Goal: Task Accomplishment & Management: Complete application form

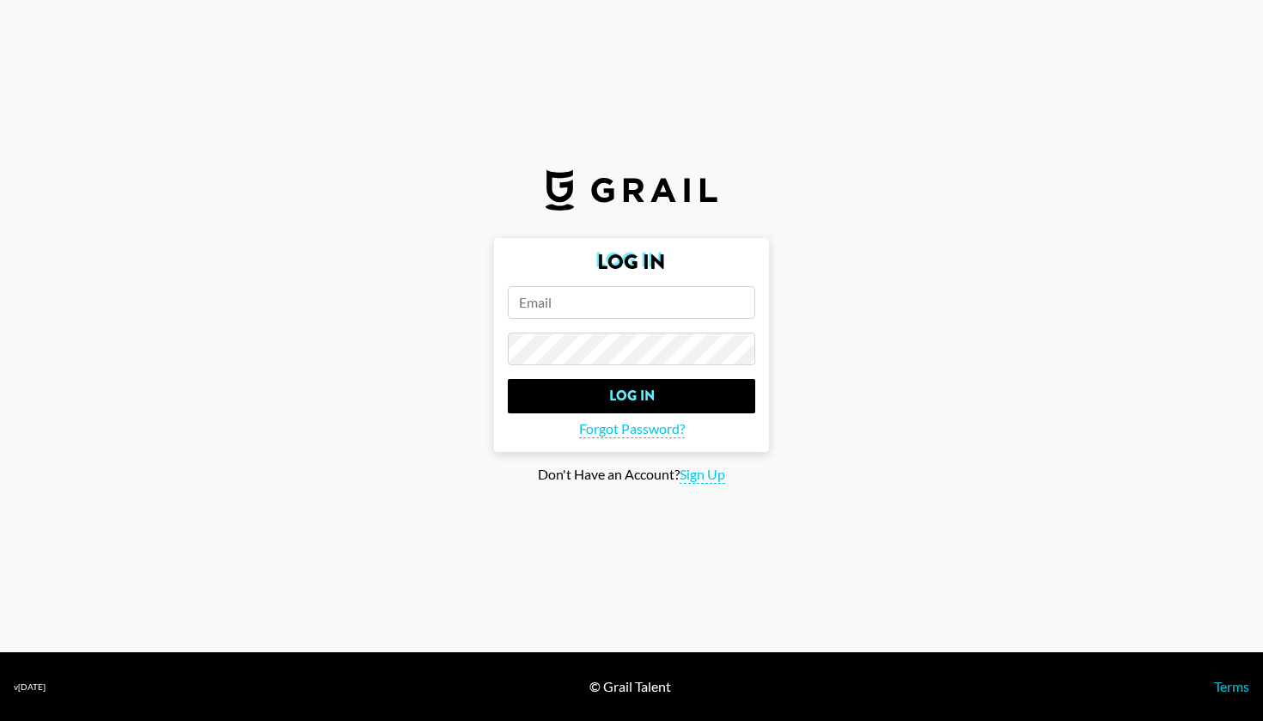
click at [1036, 255] on main "Log In Log In Forgot Password? Don't Have an Account? Sign Up" at bounding box center [632, 361] width 1236 height 246
click at [720, 480] on span "Sign Up" at bounding box center [703, 475] width 46 height 18
type input "Sign Up"
click at [687, 306] on input "email" at bounding box center [631, 302] width 247 height 33
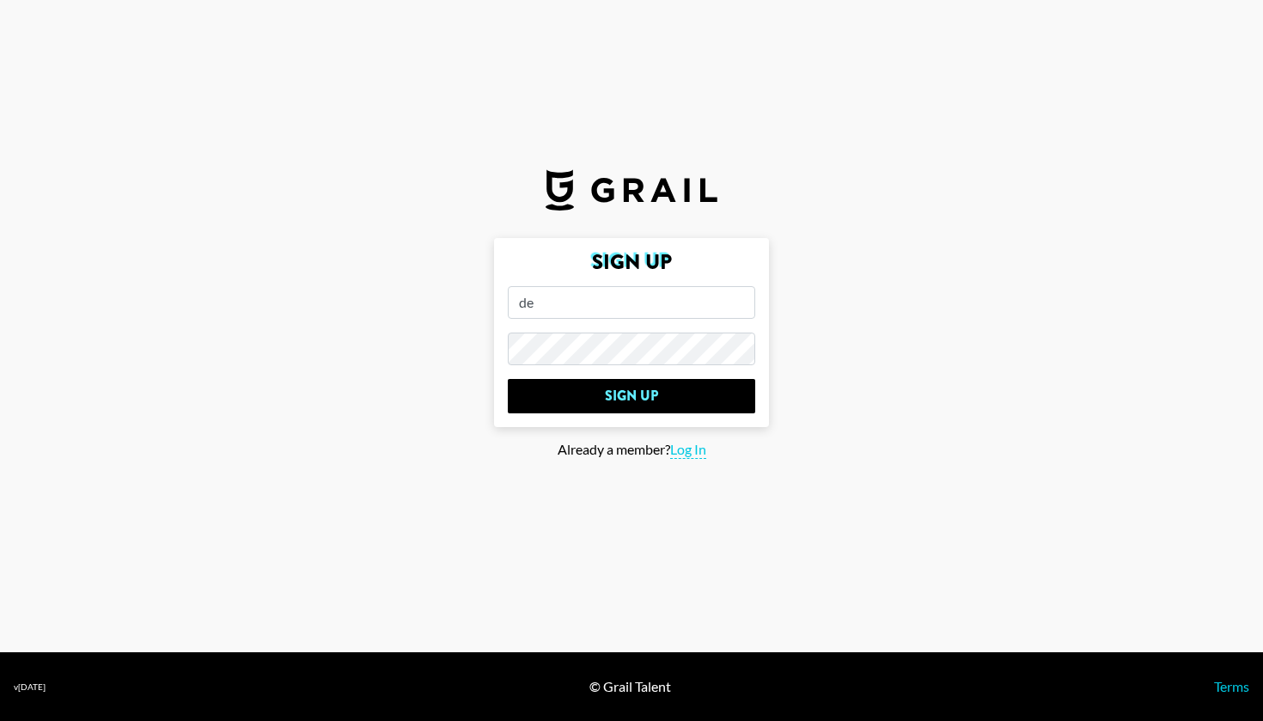
type input "d"
type input "devil_050319@qq.com"
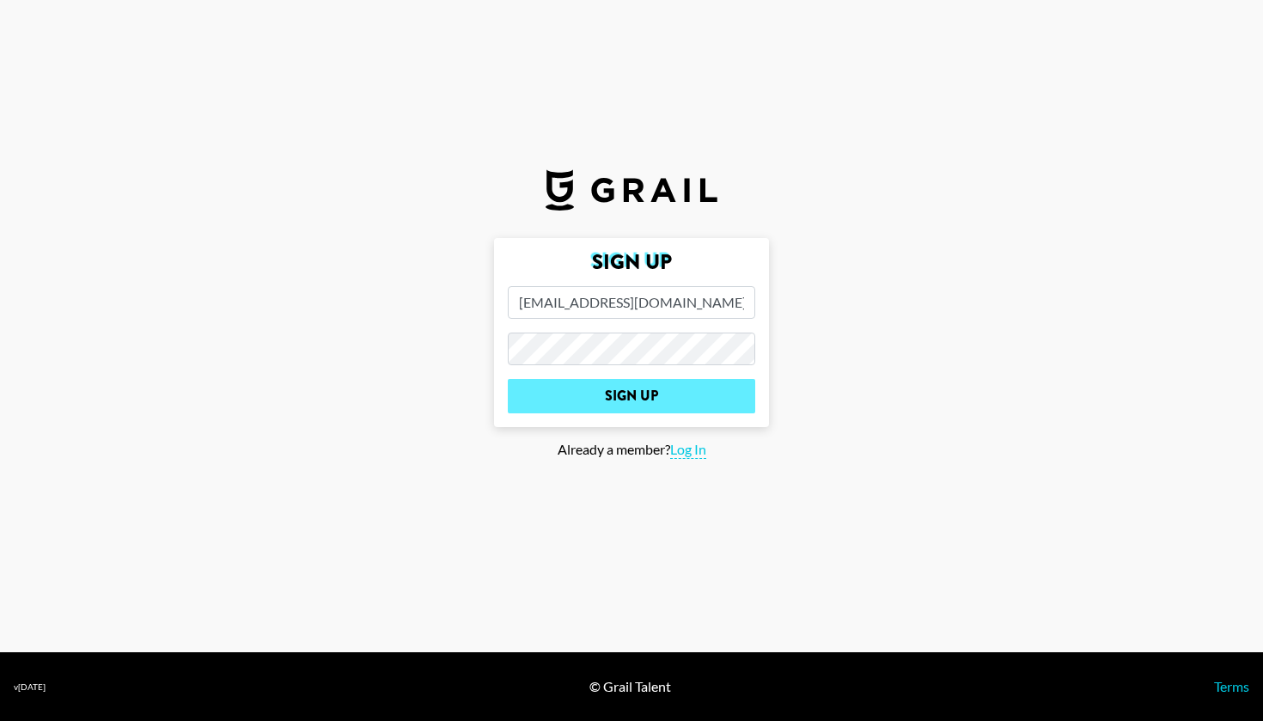
click at [620, 405] on input "Sign Up" at bounding box center [631, 396] width 247 height 34
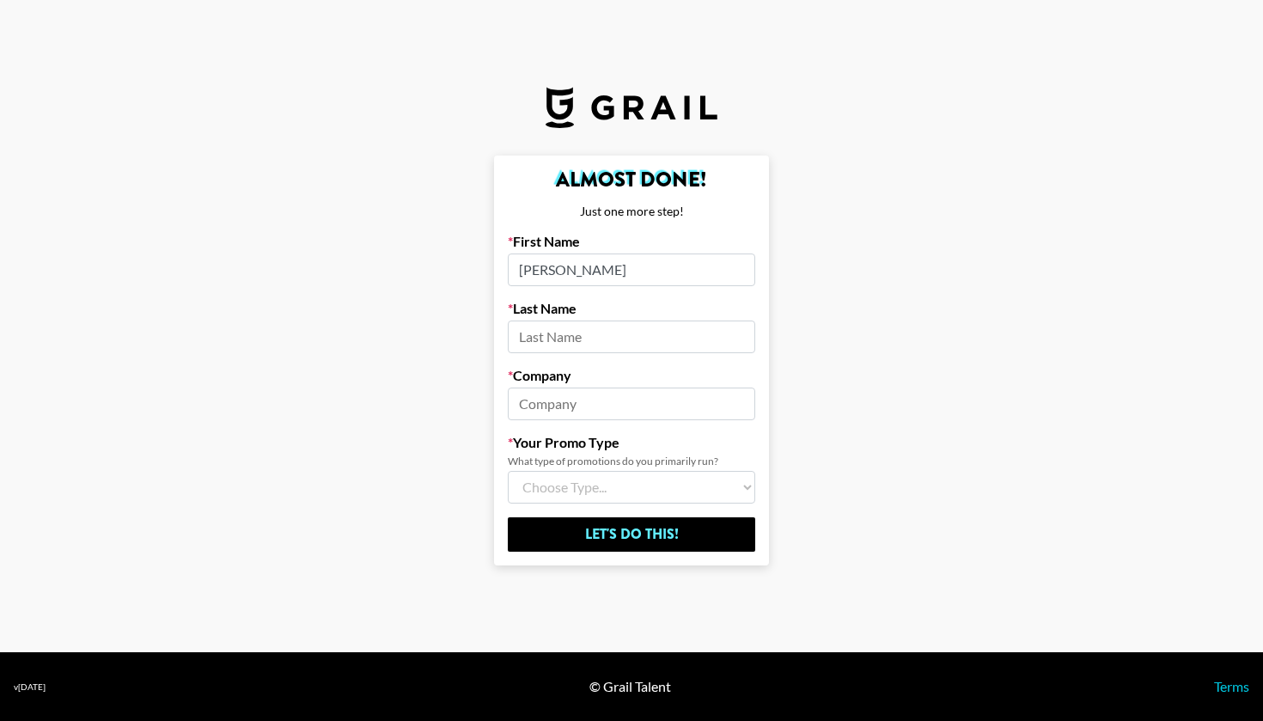
type input "olivia"
type input "yao"
click at [725, 404] on input at bounding box center [631, 404] width 247 height 33
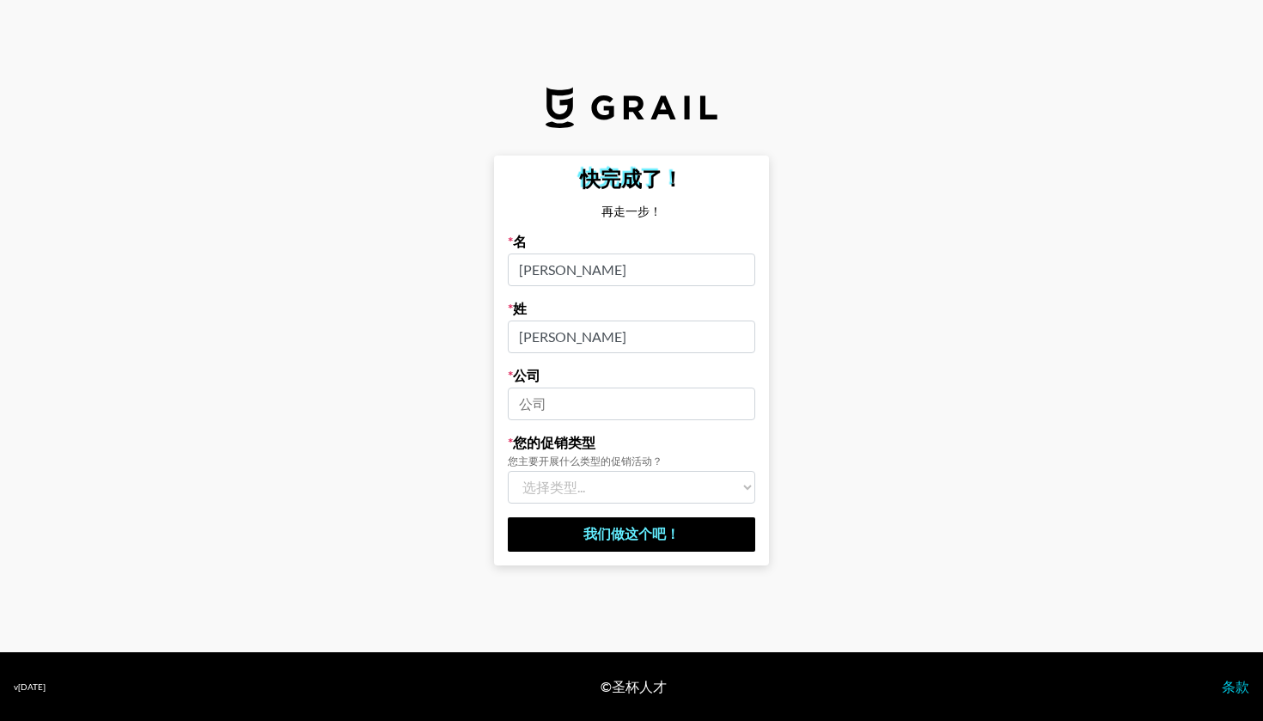
click at [664, 406] on input at bounding box center [631, 404] width 247 height 33
click at [626, 488] on select "选择类型... 歌曲促销 品牌促销 两者都是（我在一家机构工作）" at bounding box center [631, 487] width 247 height 33
select select "Brand"
click at [654, 410] on input at bounding box center [631, 404] width 247 height 33
click at [729, 402] on input at bounding box center [631, 404] width 247 height 33
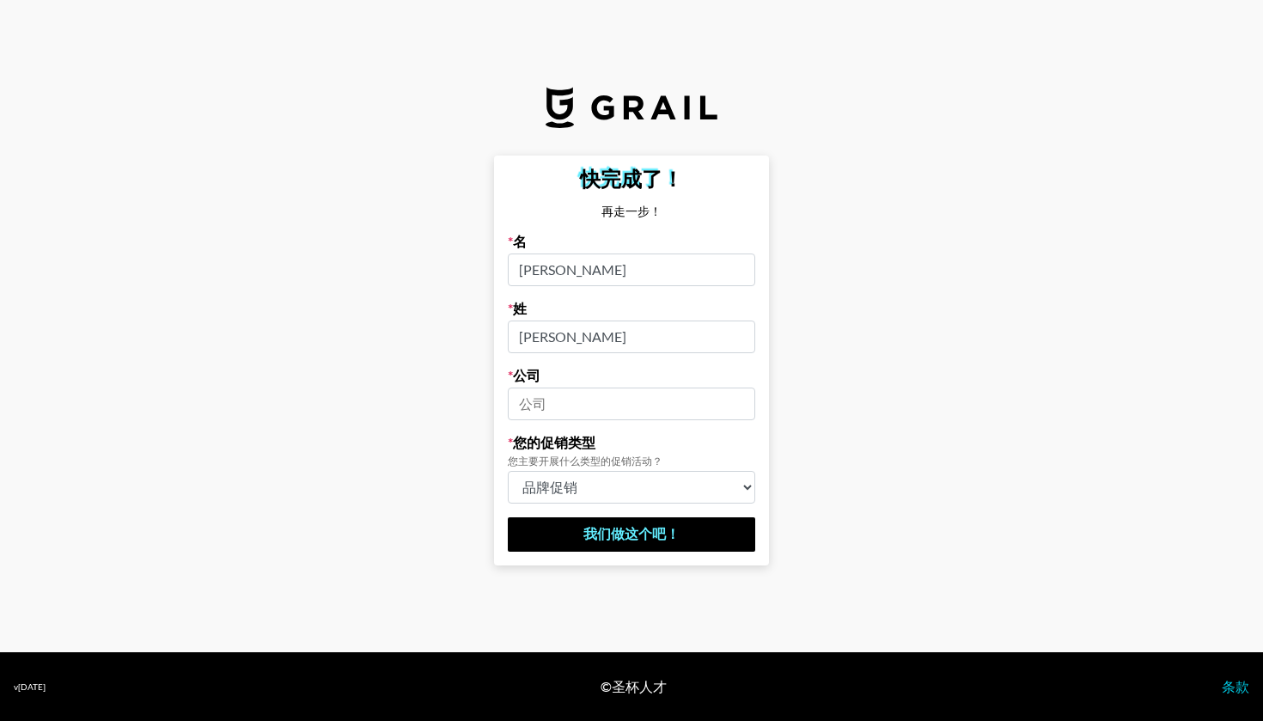
click at [735, 406] on input at bounding box center [631, 404] width 247 height 33
click at [663, 406] on input at bounding box center [631, 404] width 247 height 33
click at [731, 401] on input at bounding box center [631, 404] width 247 height 33
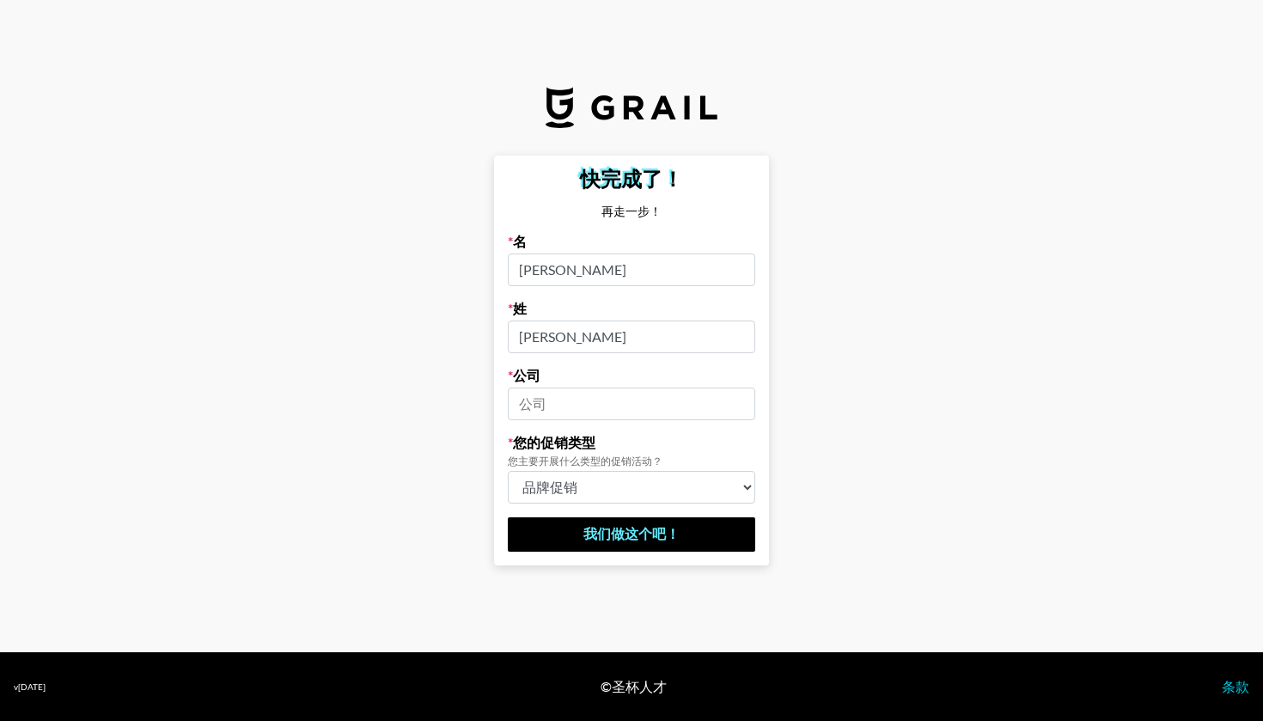
click at [597, 410] on input at bounding box center [631, 404] width 247 height 33
paste input "hacoo"
type input "hacoo"
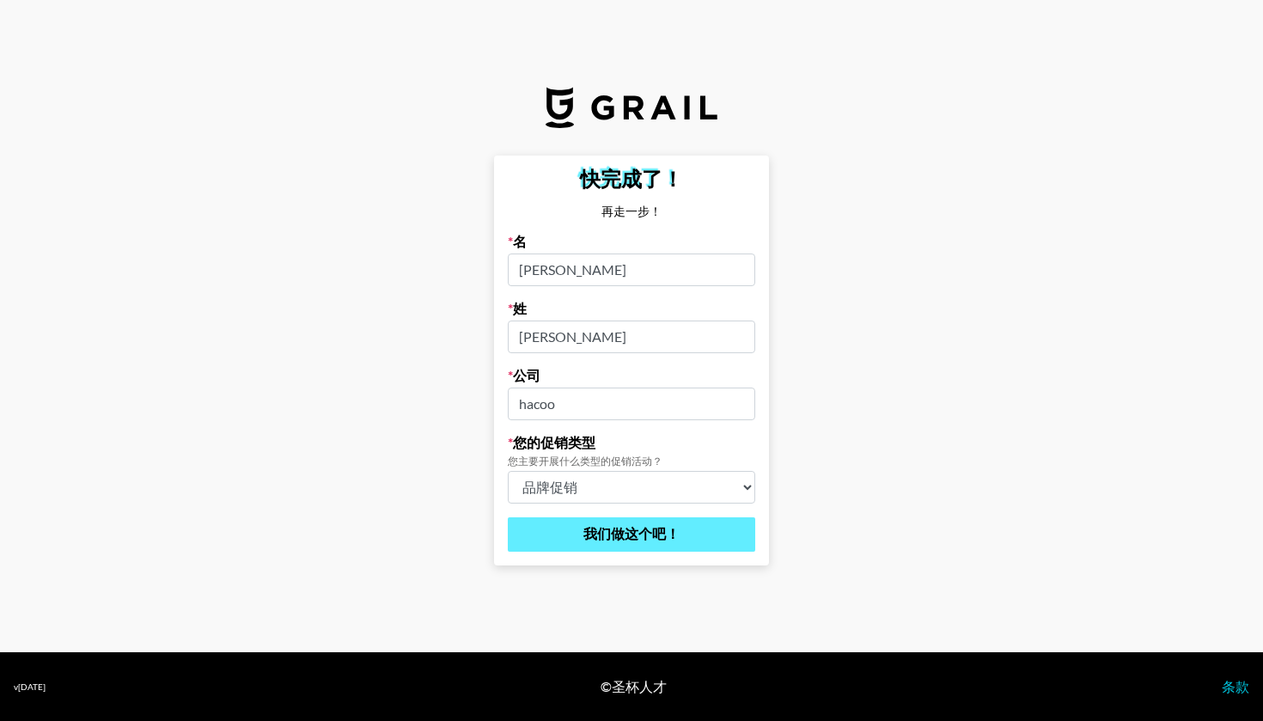
click at [609, 529] on input "Let's Do This!" at bounding box center [631, 534] width 247 height 34
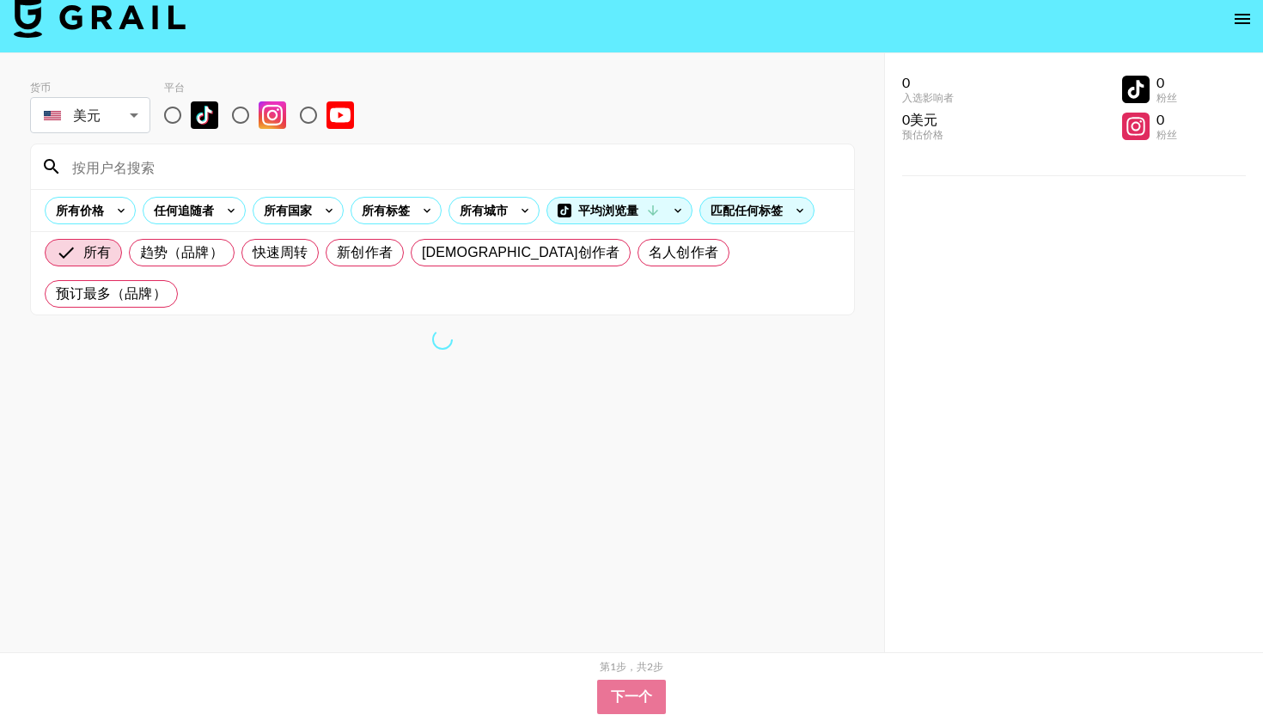
scroll to position [18, 0]
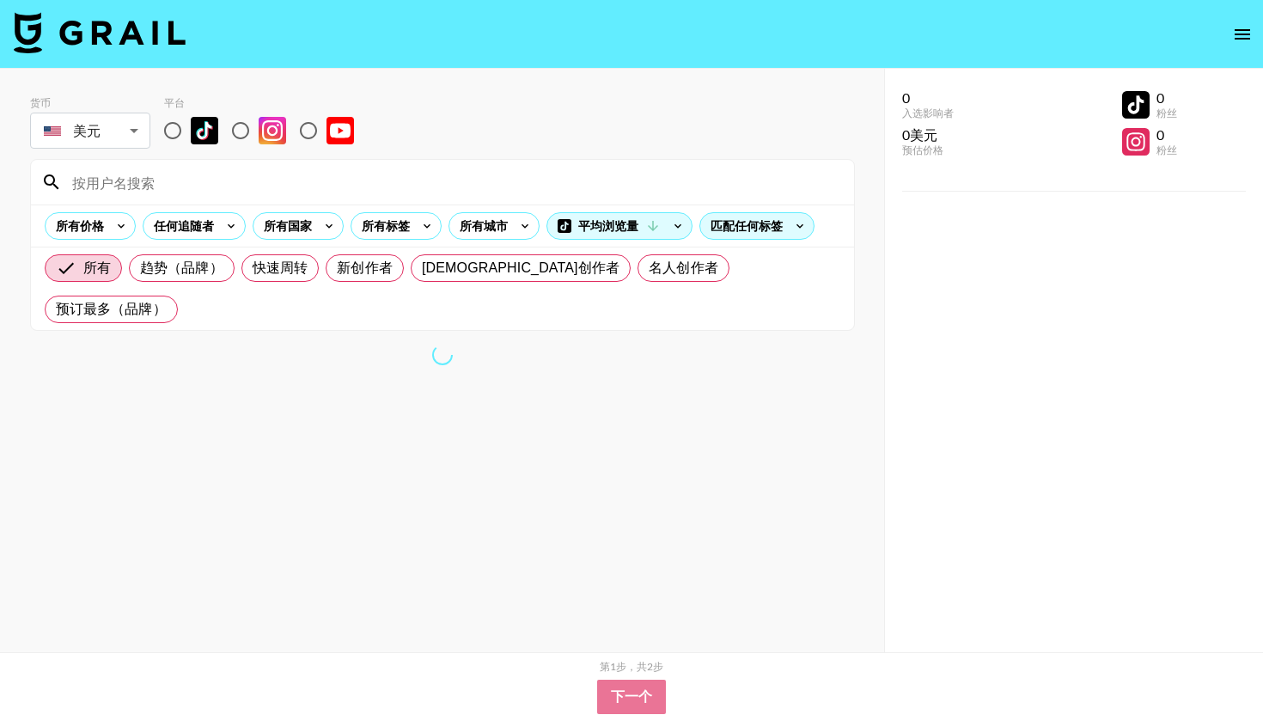
click at [180, 131] on input "radio" at bounding box center [173, 131] width 36 height 36
radio input "true"
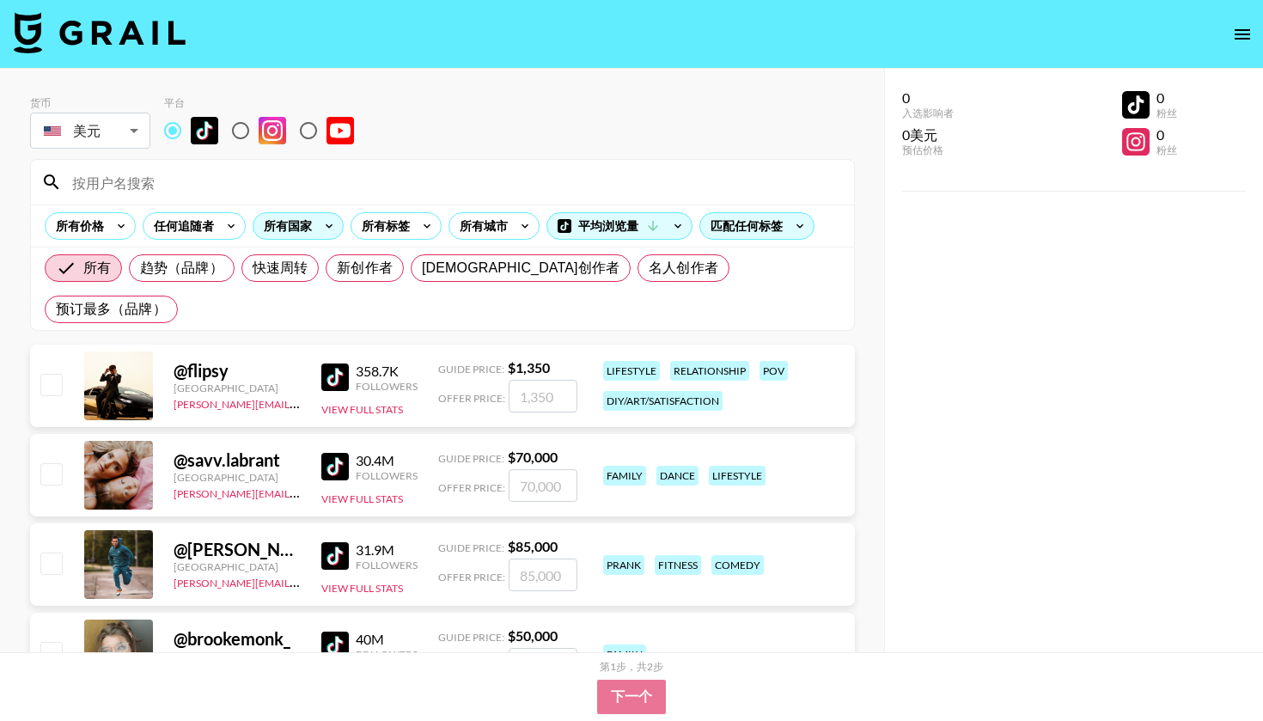
click at [330, 227] on icon at bounding box center [328, 226] width 27 height 26
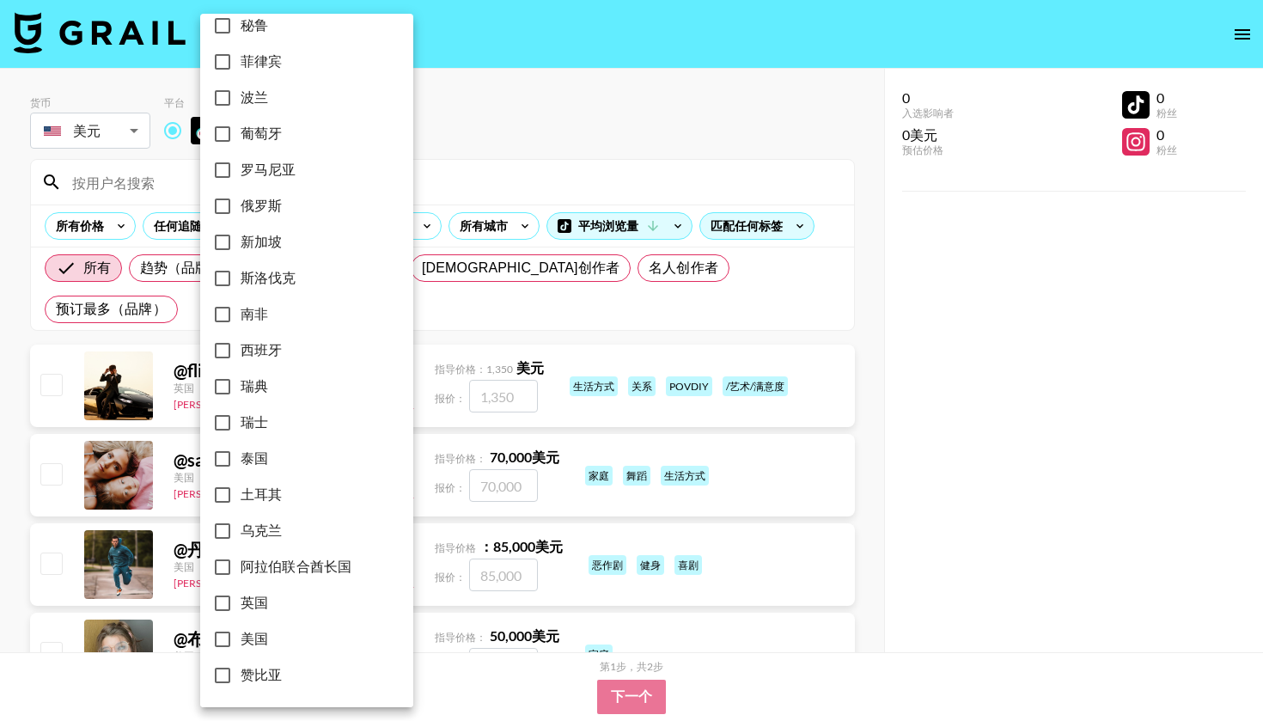
scroll to position [1283, 0]
click at [228, 644] on input "美国" at bounding box center [223, 639] width 36 height 36
checkbox input "true"
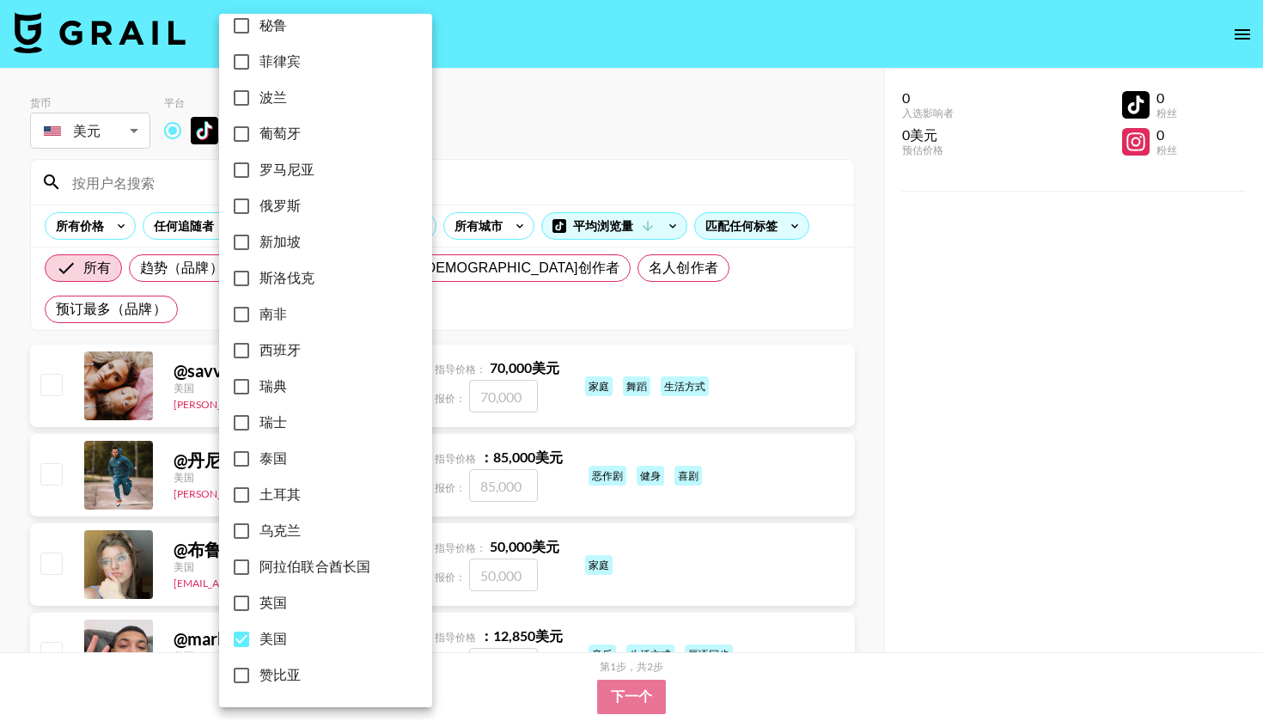
click at [486, 118] on div at bounding box center [631, 360] width 1263 height 721
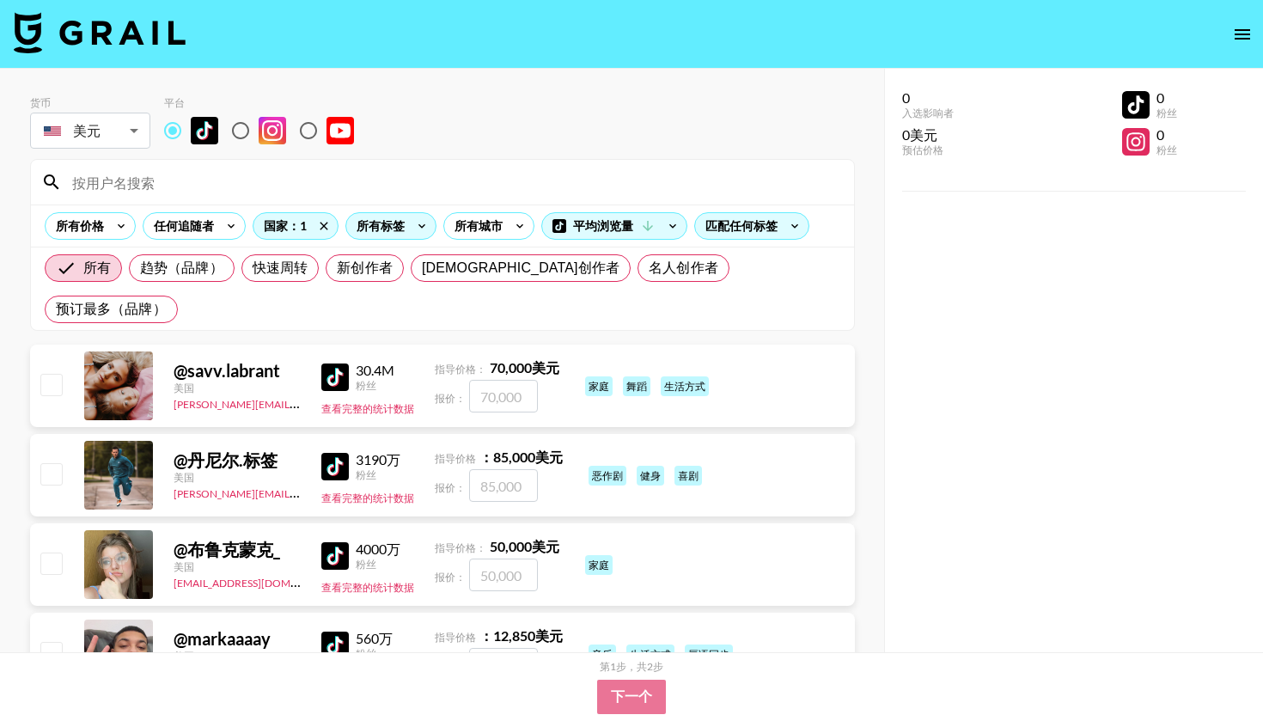
click at [414, 229] on icon at bounding box center [421, 226] width 27 height 26
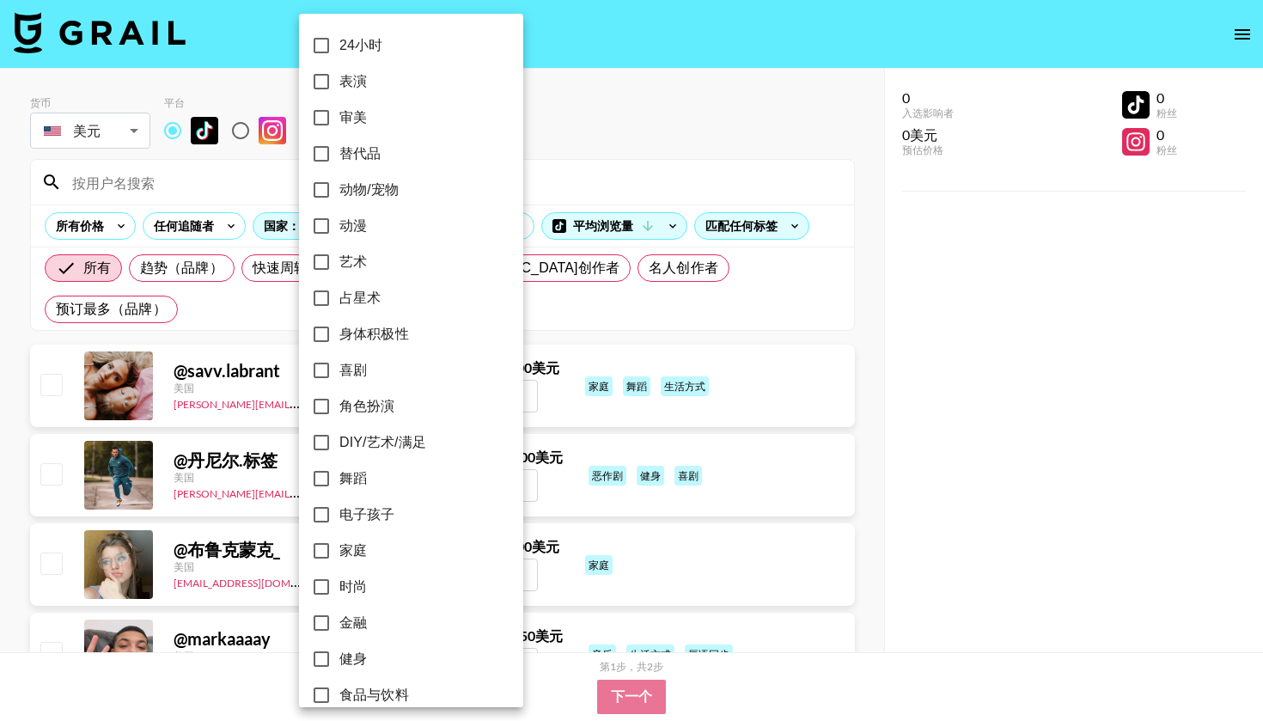
click at [536, 116] on div at bounding box center [631, 360] width 1263 height 721
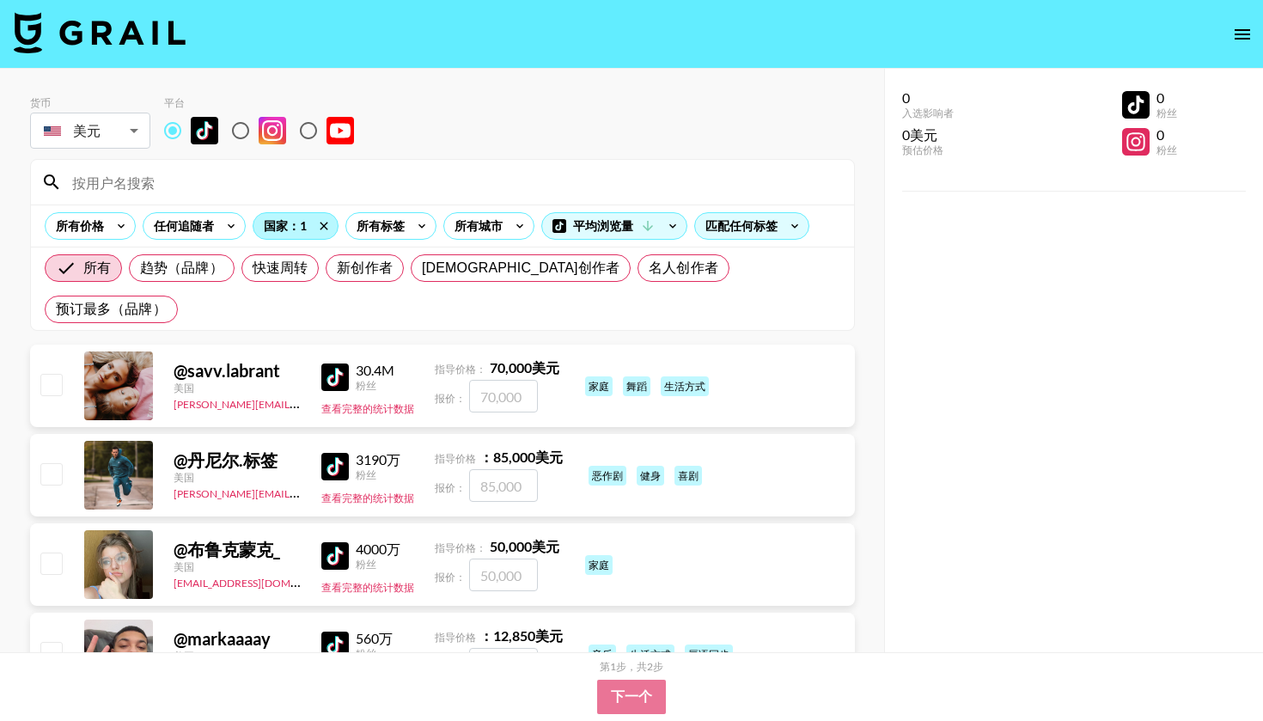
click at [278, 231] on div "国家：1" at bounding box center [296, 226] width 84 height 26
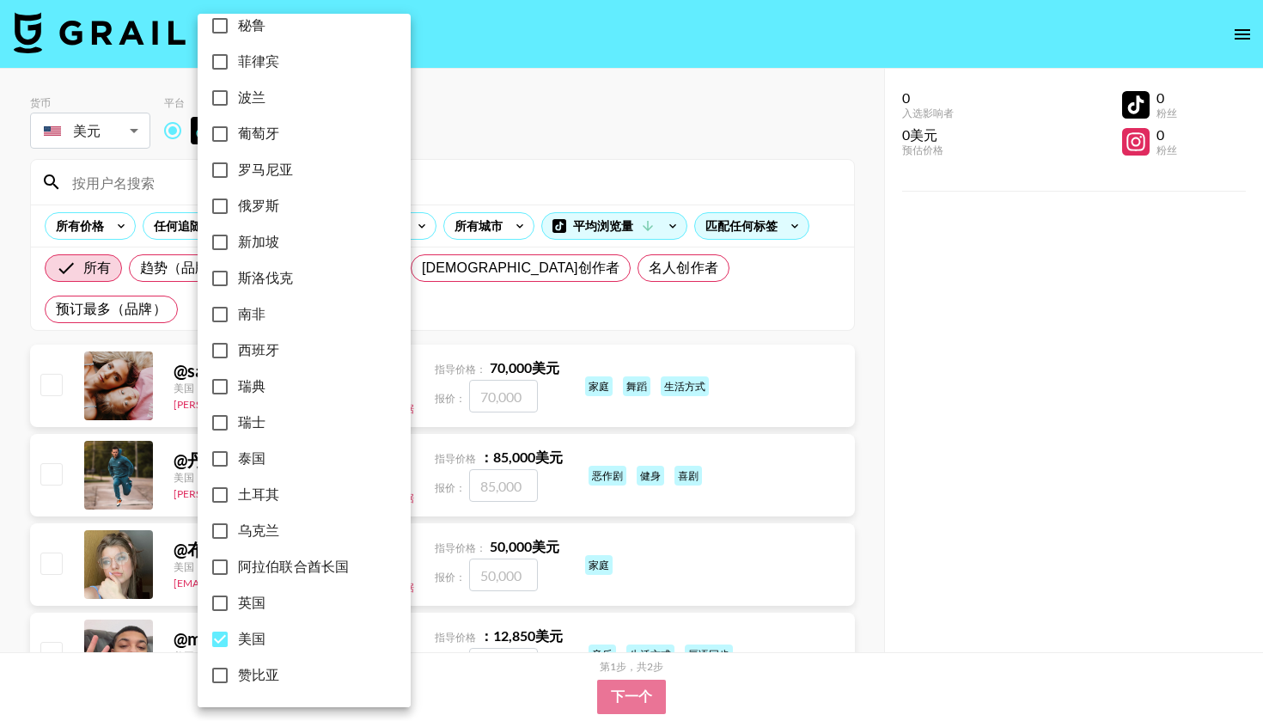
click at [467, 158] on div at bounding box center [631, 360] width 1263 height 721
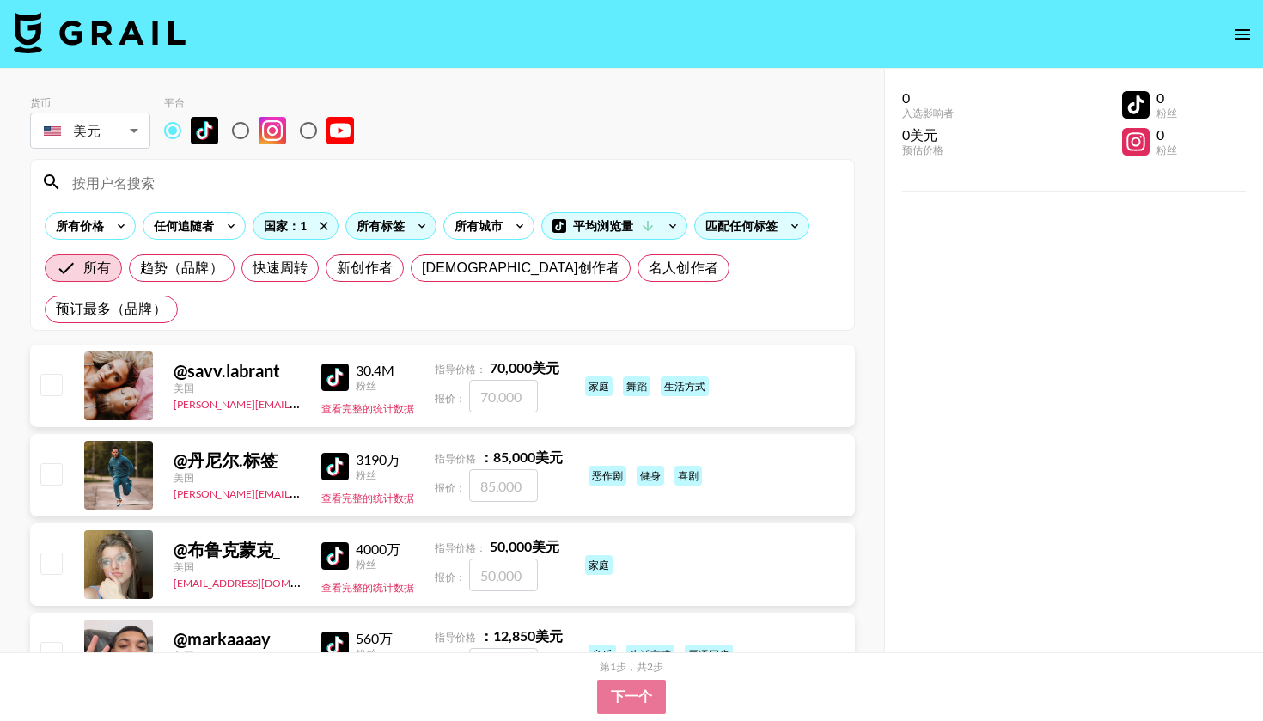
click at [388, 226] on div "所有标签" at bounding box center [377, 226] width 62 height 26
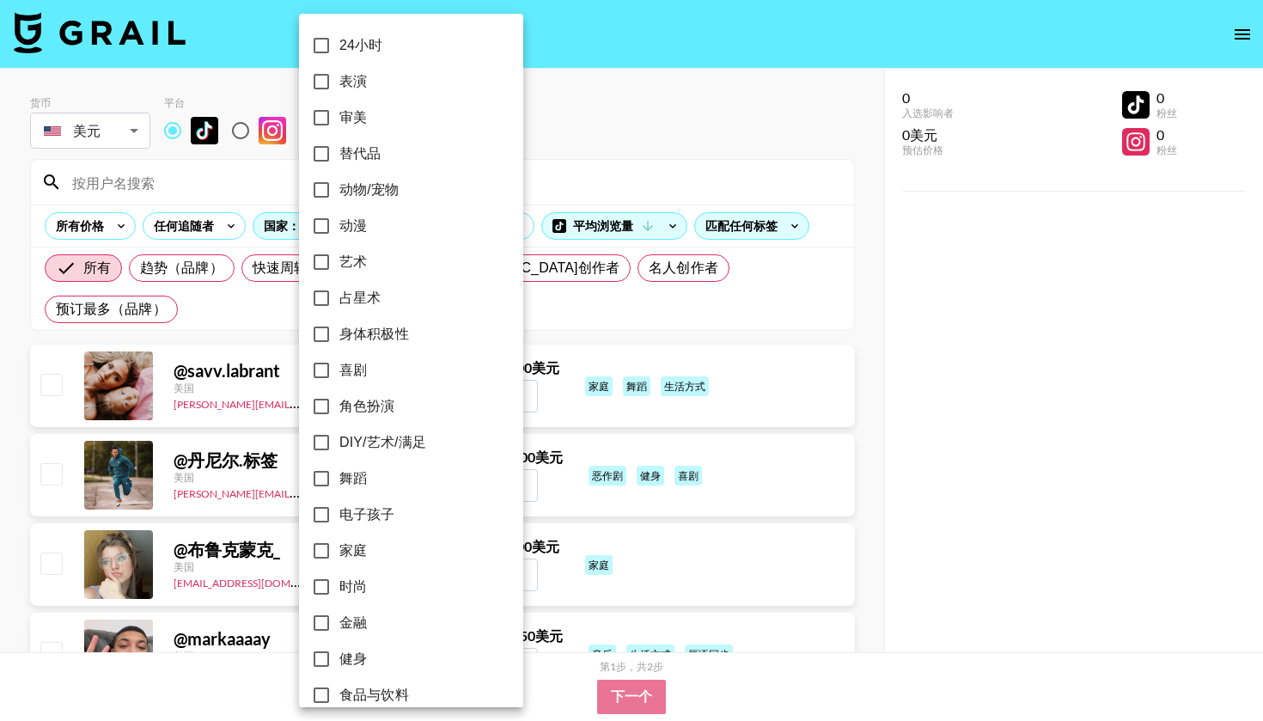
click at [524, 147] on div at bounding box center [631, 360] width 1263 height 721
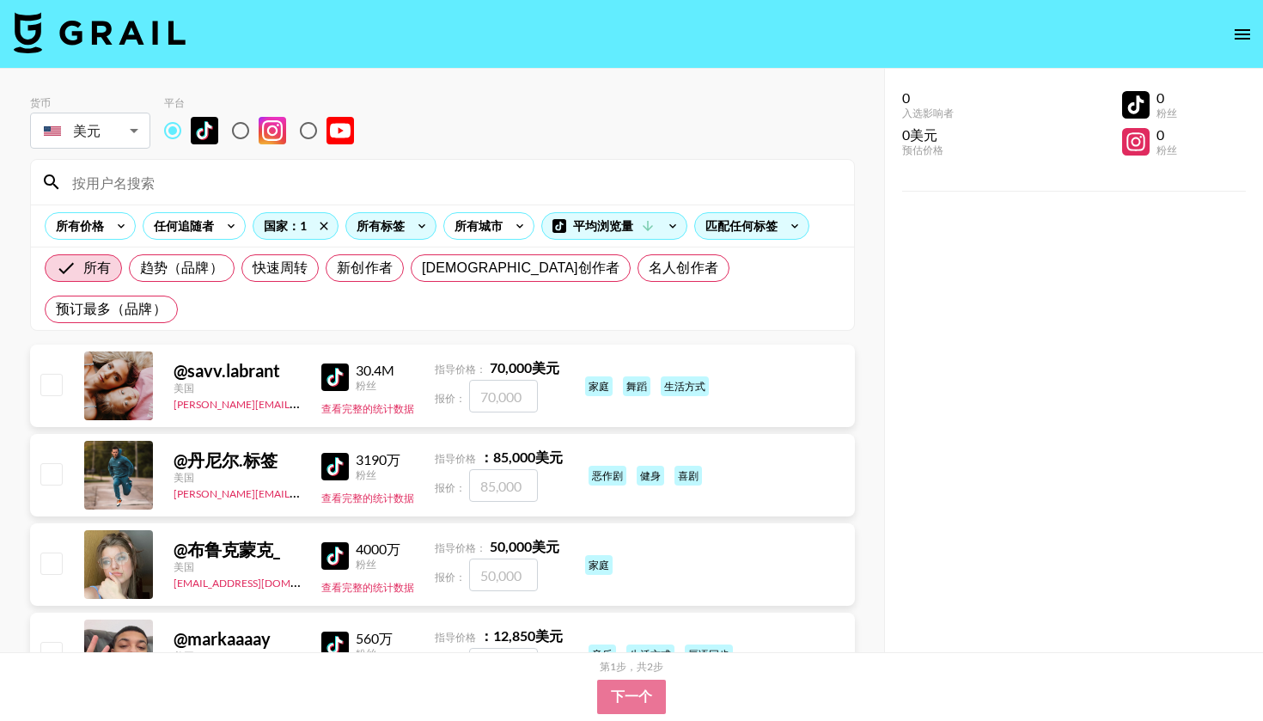
click at [414, 229] on icon at bounding box center [421, 226] width 27 height 26
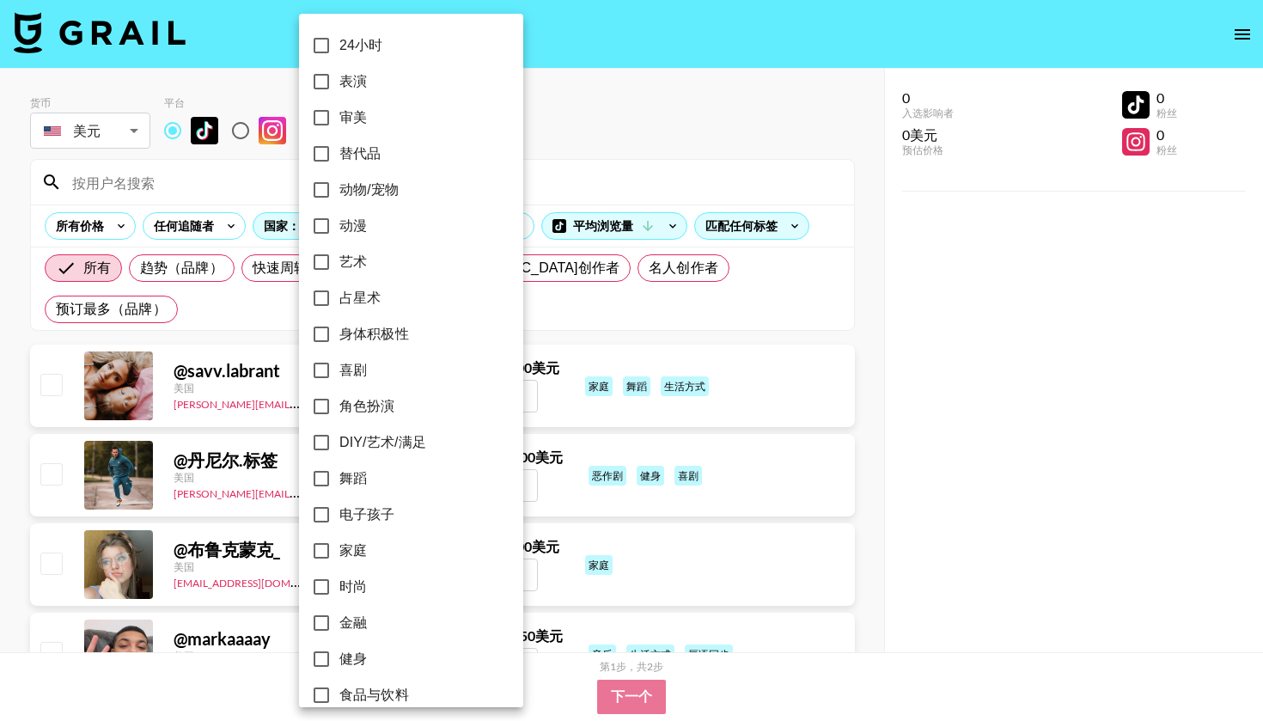
scroll to position [0, 0]
click at [591, 144] on div at bounding box center [631, 360] width 1263 height 721
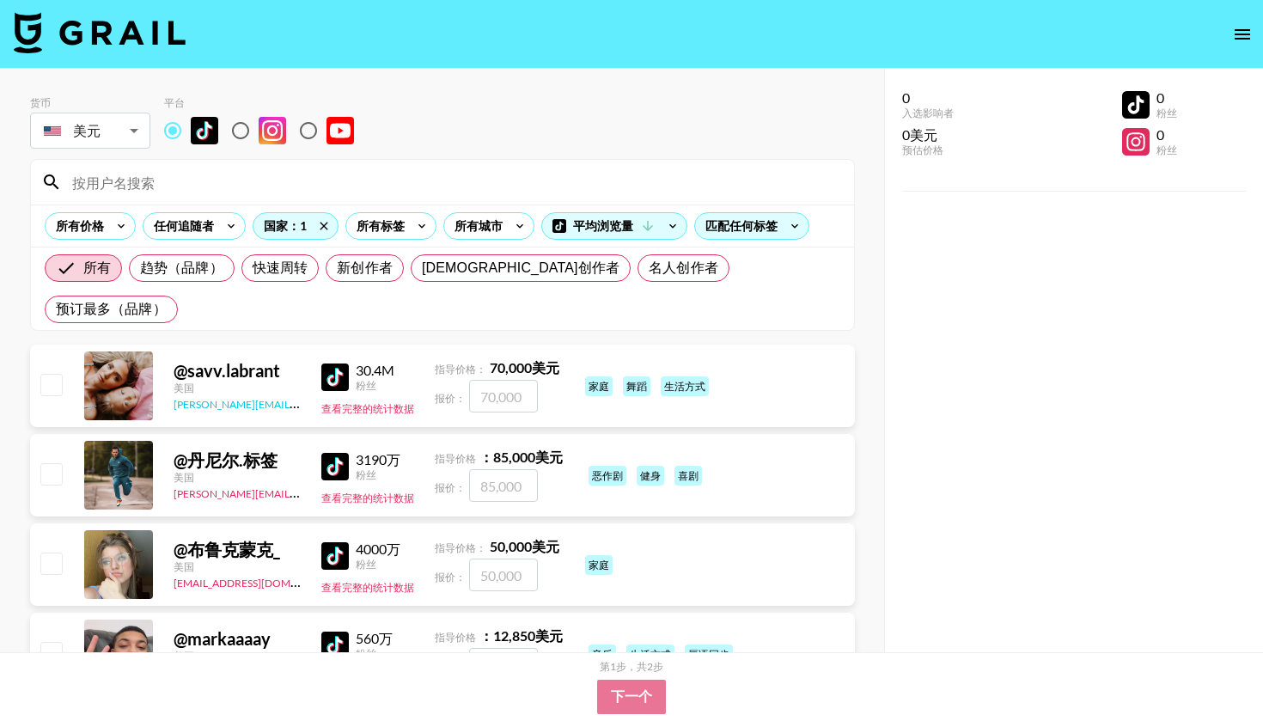
click at [223, 394] on link "pete@grail-talent.com" at bounding box center [301, 402] width 254 height 16
click at [323, 364] on img at bounding box center [334, 377] width 27 height 27
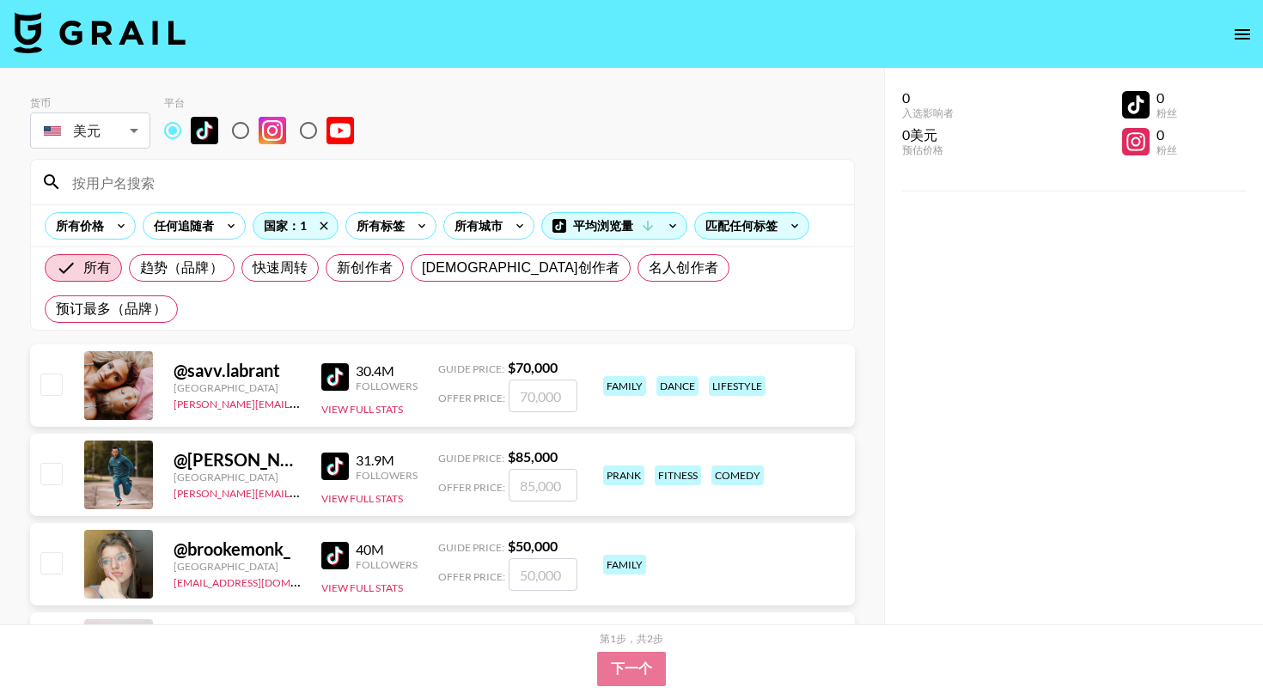
click at [53, 374] on input "checkbox" at bounding box center [50, 384] width 21 height 21
checkbox input "true"
type input "70000"
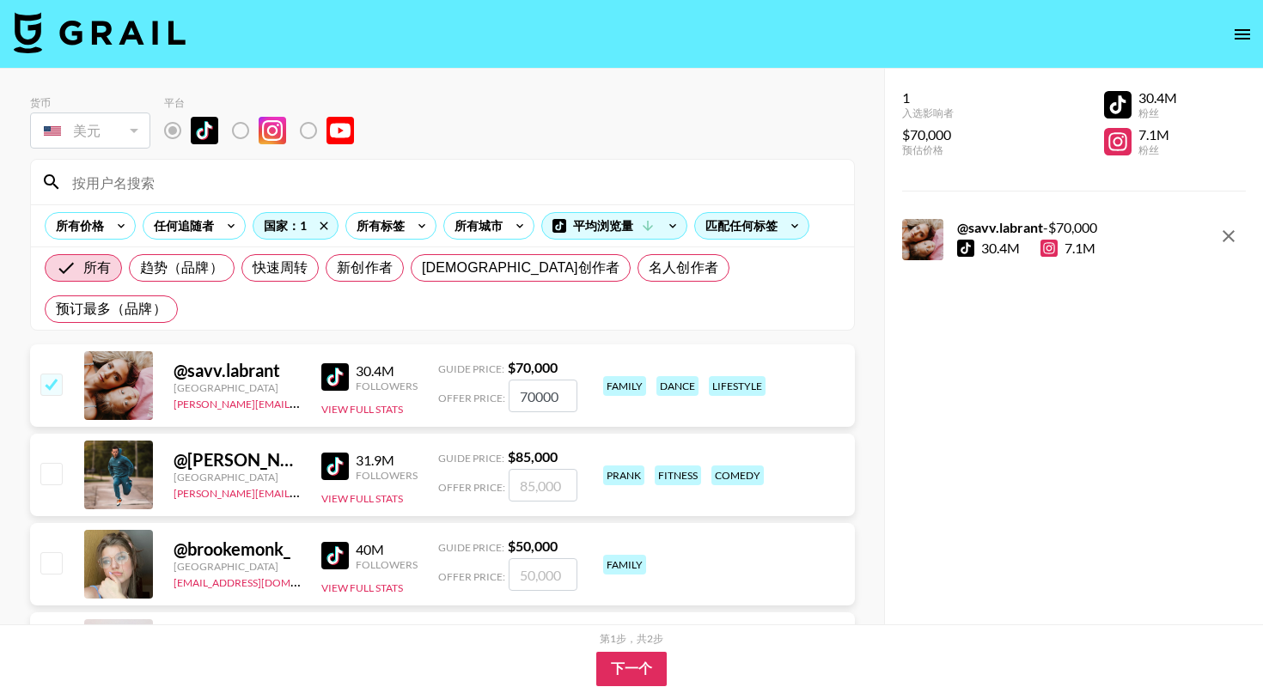
click at [53, 374] on input "checkbox" at bounding box center [50, 384] width 21 height 21
checkbox input "false"
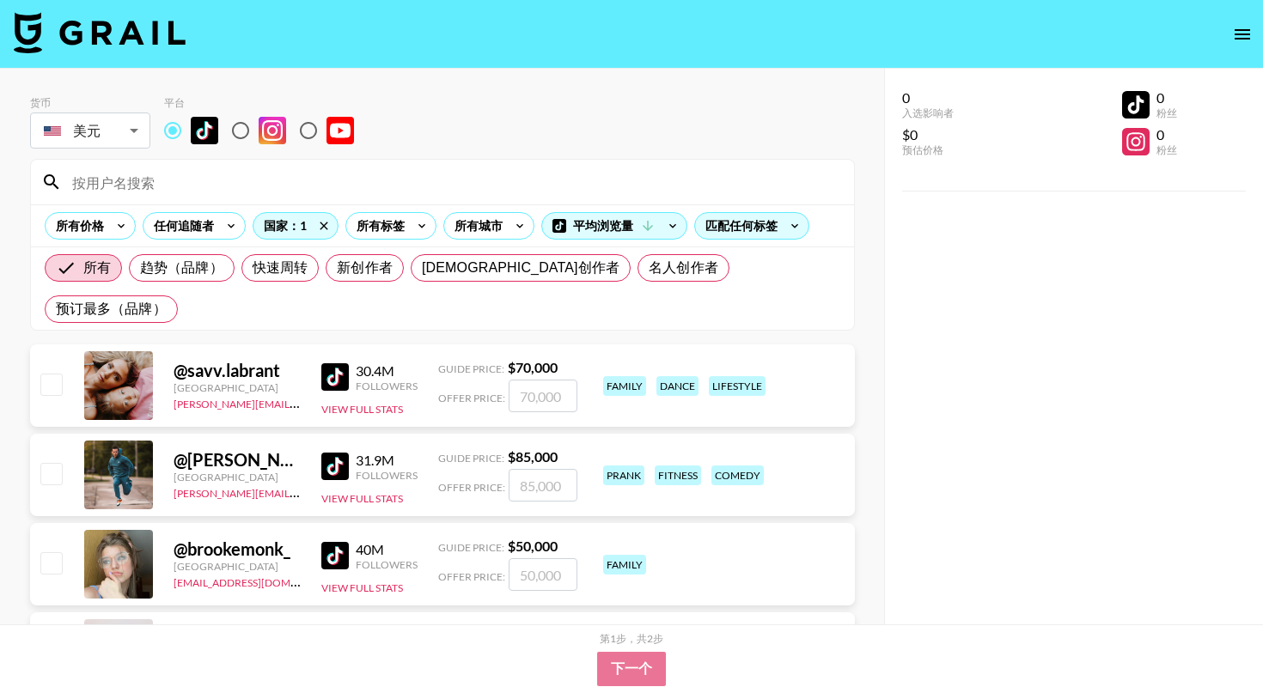
click at [53, 374] on input "checkbox" at bounding box center [50, 384] width 21 height 21
checkbox input "true"
type input "70000"
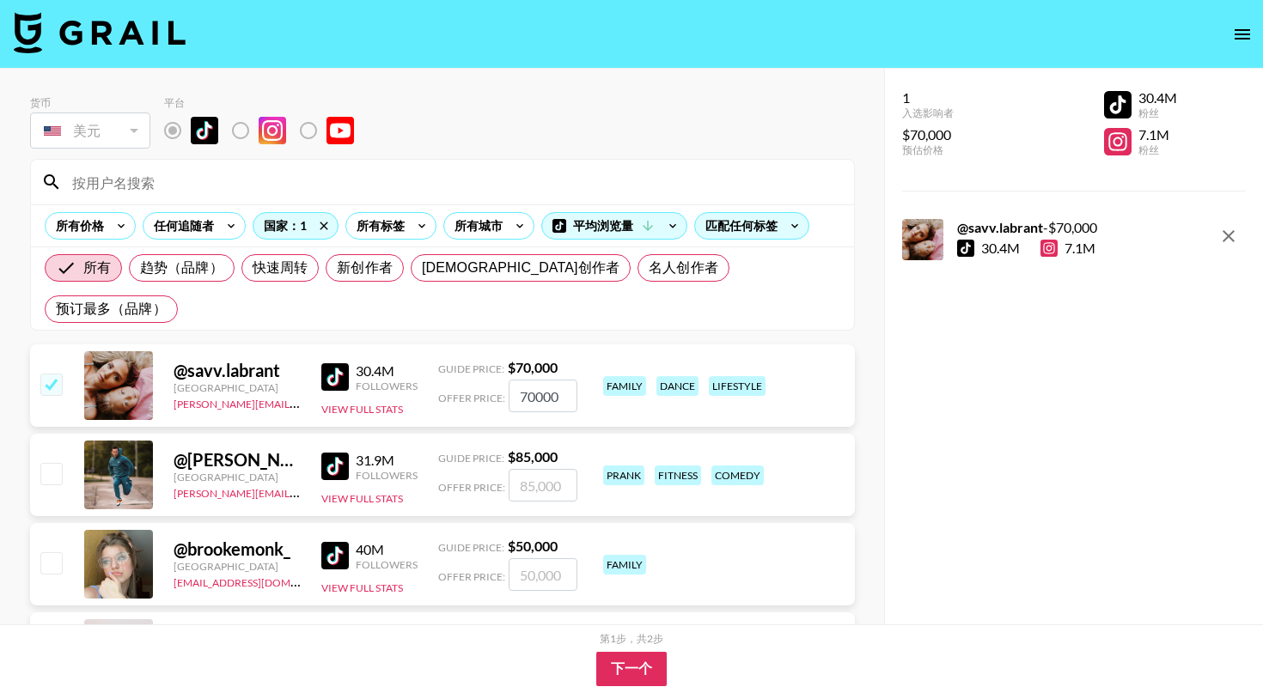
click at [52, 463] on input "checkbox" at bounding box center [50, 473] width 21 height 21
checkbox input "true"
type input "85000"
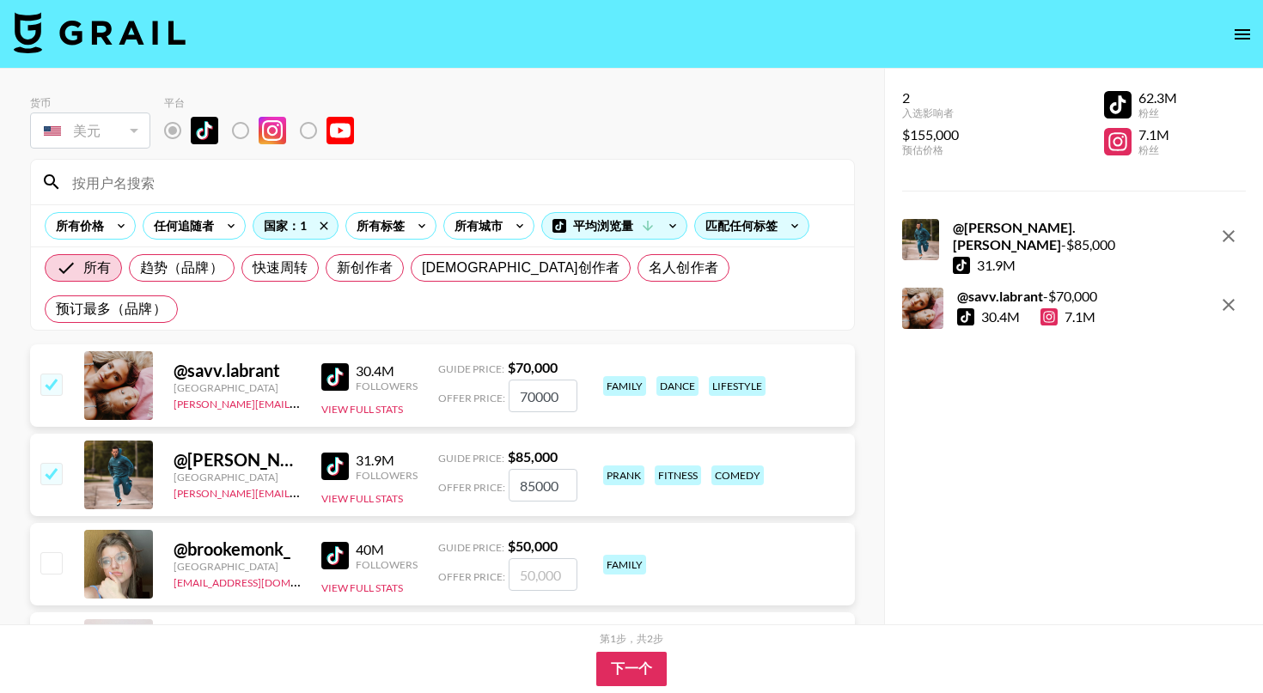
click at [40, 374] on input "checkbox" at bounding box center [50, 384] width 21 height 21
checkbox input "false"
click at [51, 463] on input "checkbox" at bounding box center [50, 473] width 21 height 21
checkbox input "false"
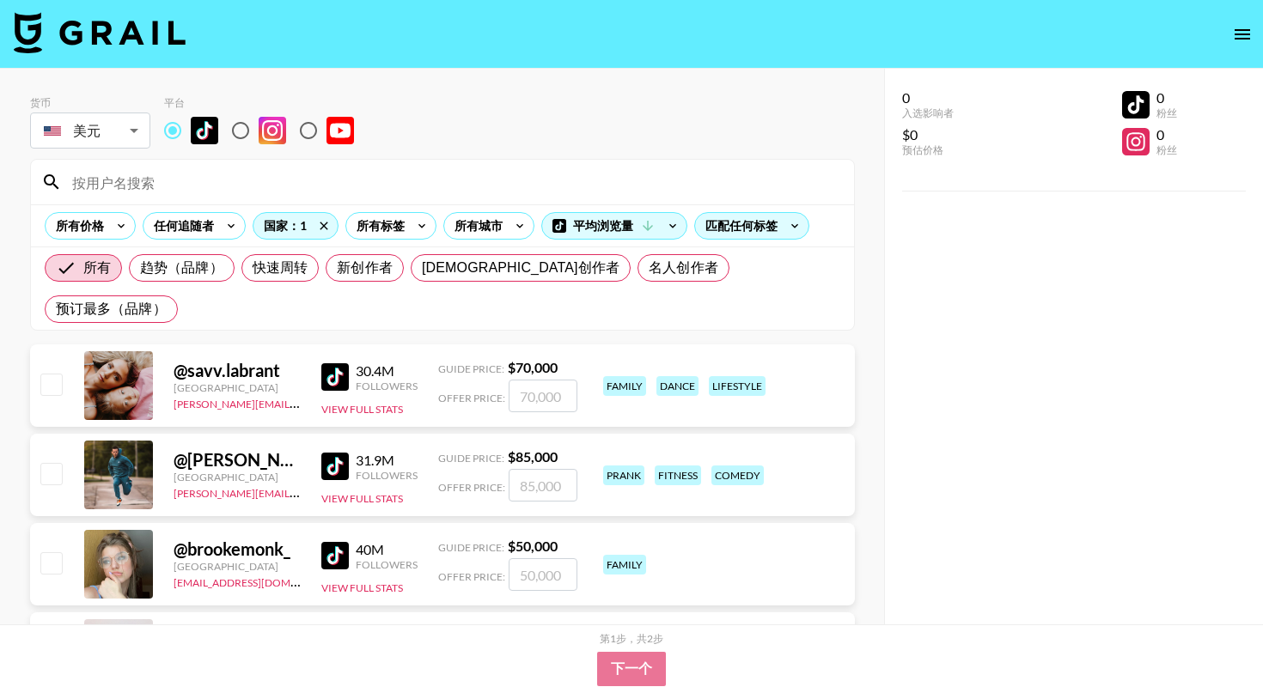
click at [276, 382] on div "[GEOGRAPHIC_DATA]" at bounding box center [237, 388] width 127 height 13
click at [294, 233] on div "国家：1" at bounding box center [296, 226] width 84 height 26
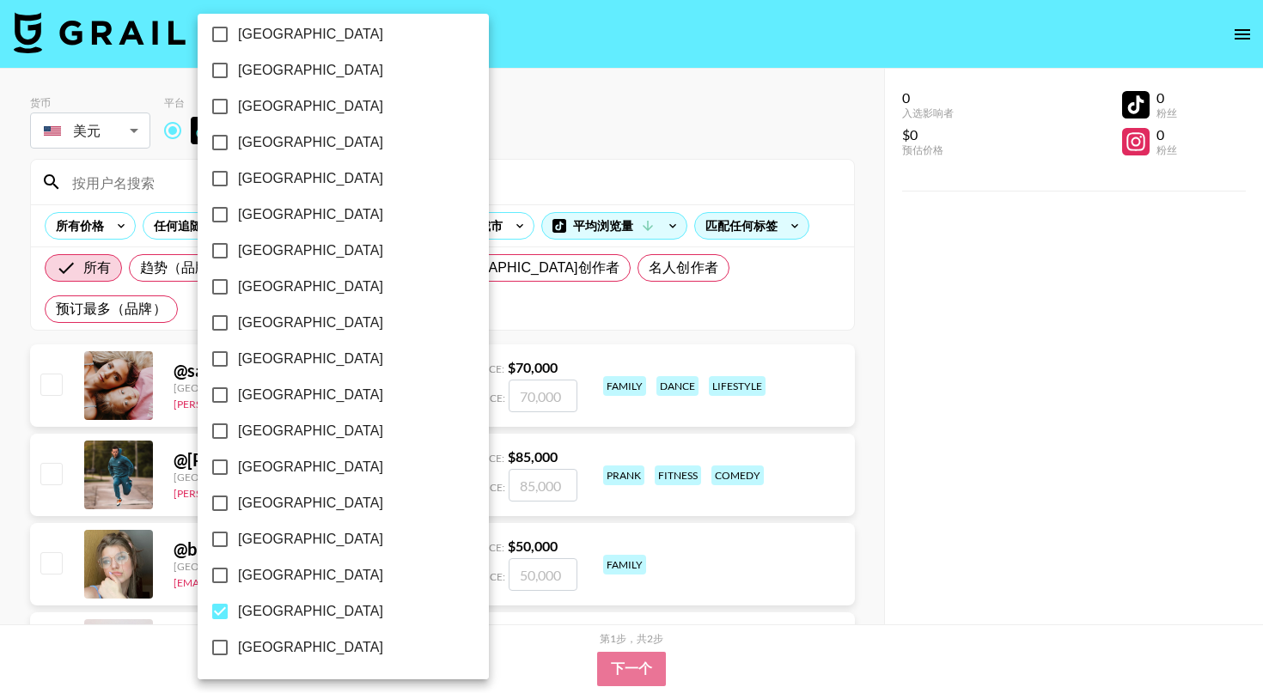
scroll to position [1311, 0]
click at [216, 616] on input "[GEOGRAPHIC_DATA]" at bounding box center [220, 612] width 36 height 36
checkbox input "false"
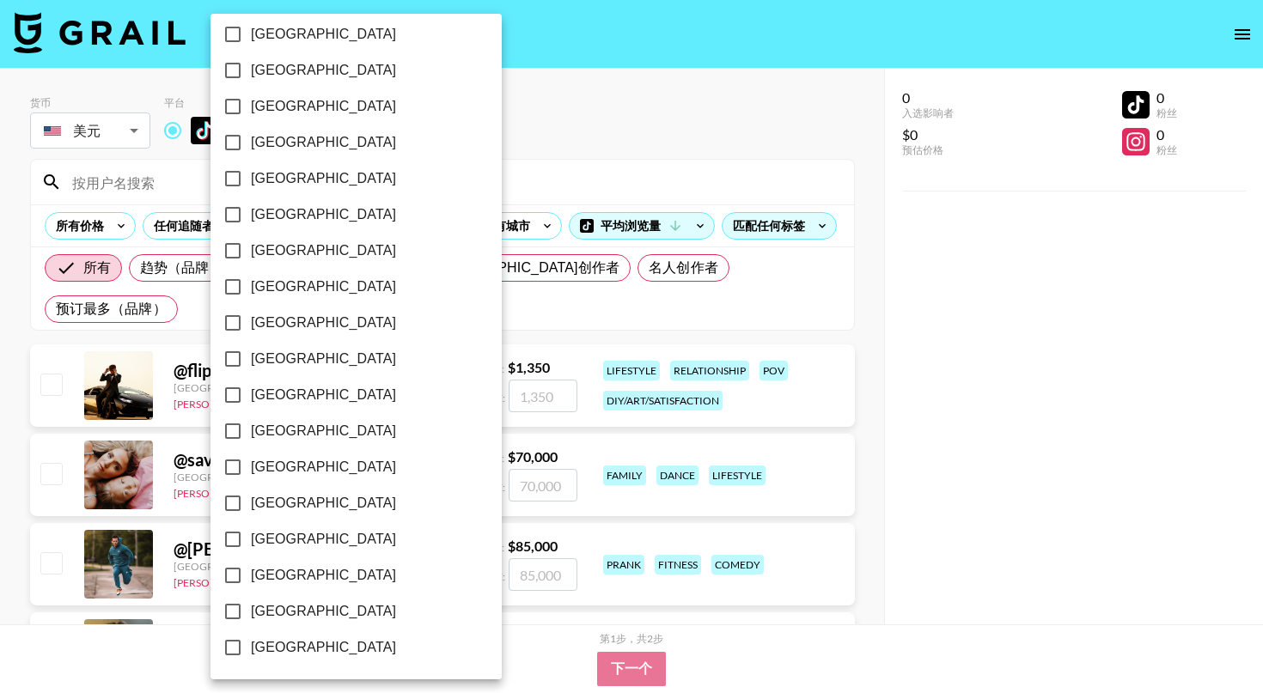
click at [518, 146] on div at bounding box center [631, 346] width 1263 height 693
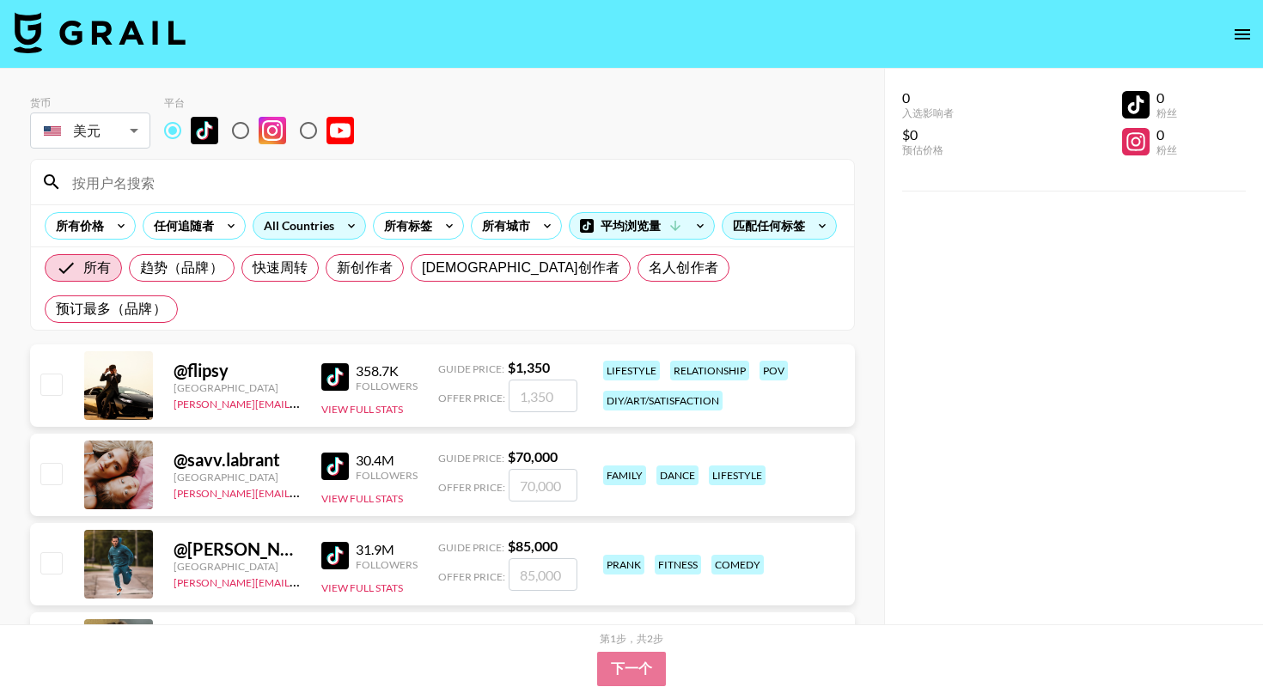
click at [315, 234] on div "All Countries" at bounding box center [296, 226] width 84 height 26
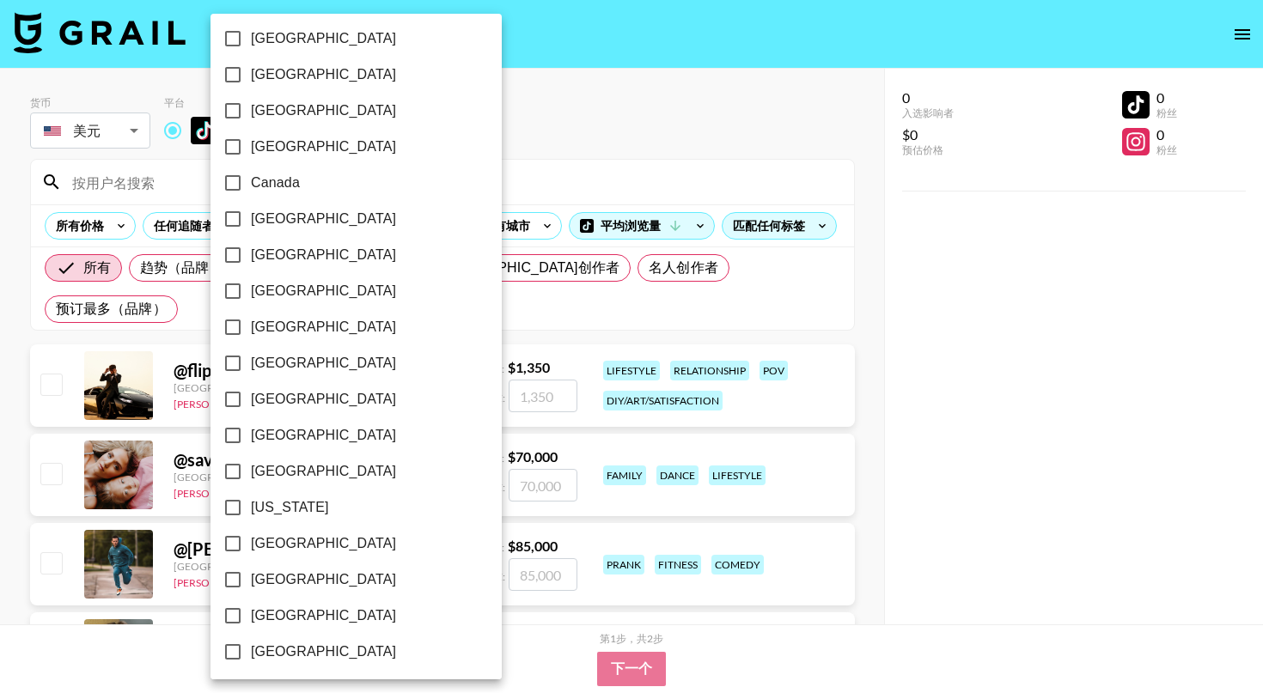
scroll to position [152, 0]
click at [229, 483] on input "[GEOGRAPHIC_DATA]" at bounding box center [233, 471] width 36 height 36
checkbox input "true"
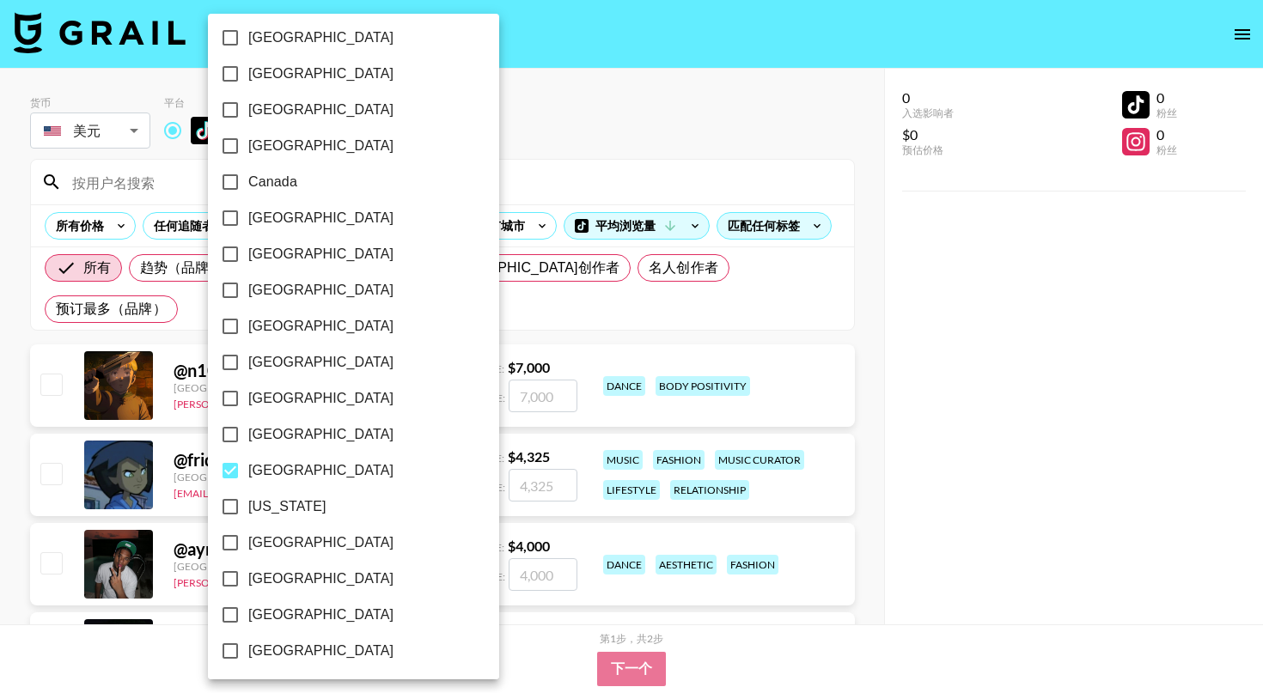
click at [461, 160] on div at bounding box center [631, 346] width 1263 height 693
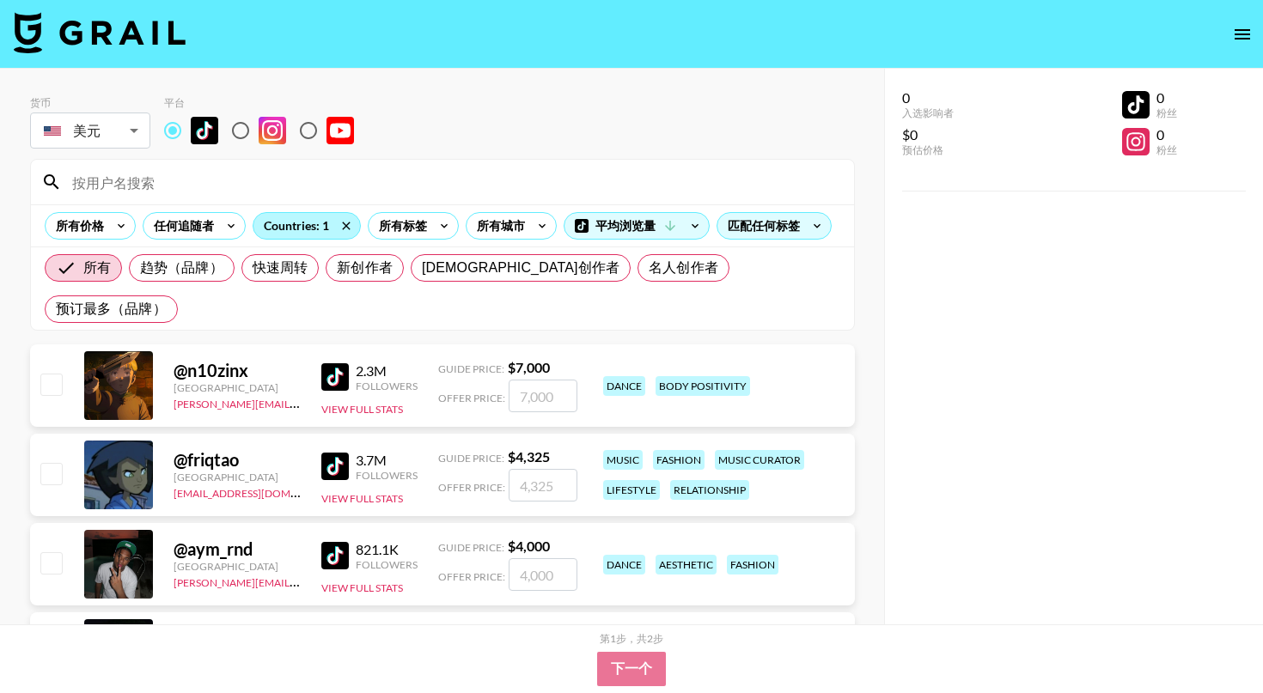
click at [298, 223] on div "Countries: 1" at bounding box center [307, 226] width 107 height 26
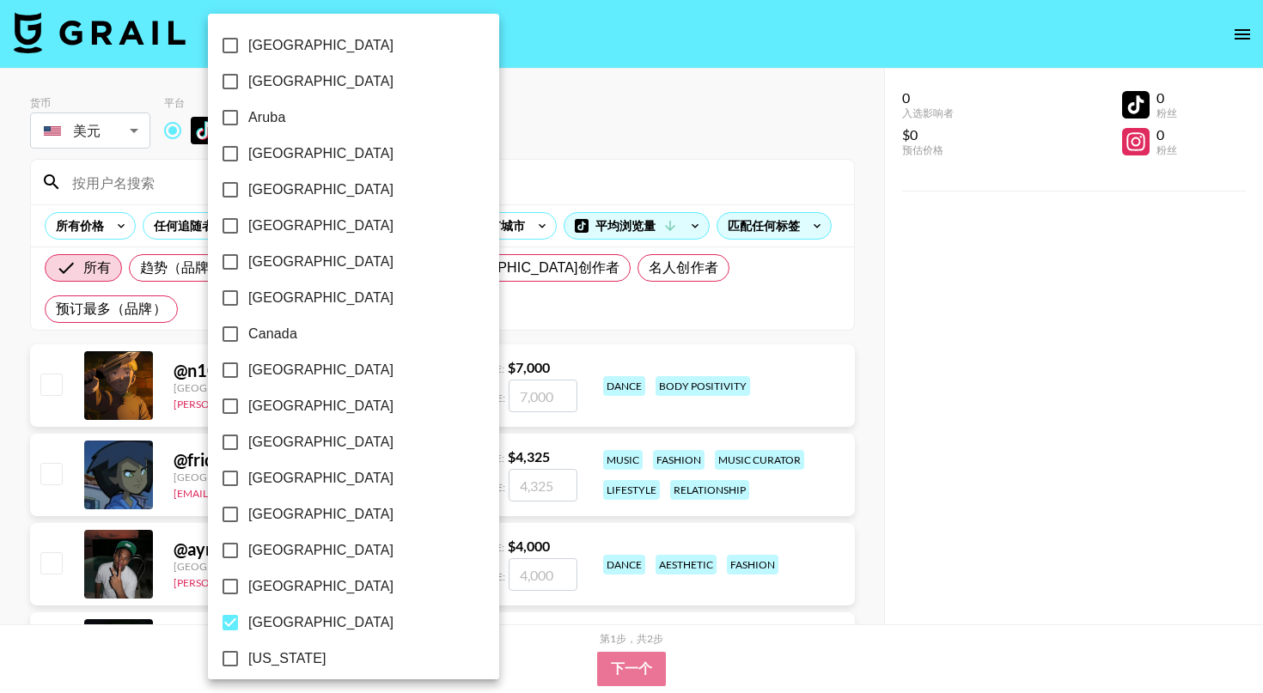
click at [518, 119] on div at bounding box center [631, 346] width 1263 height 693
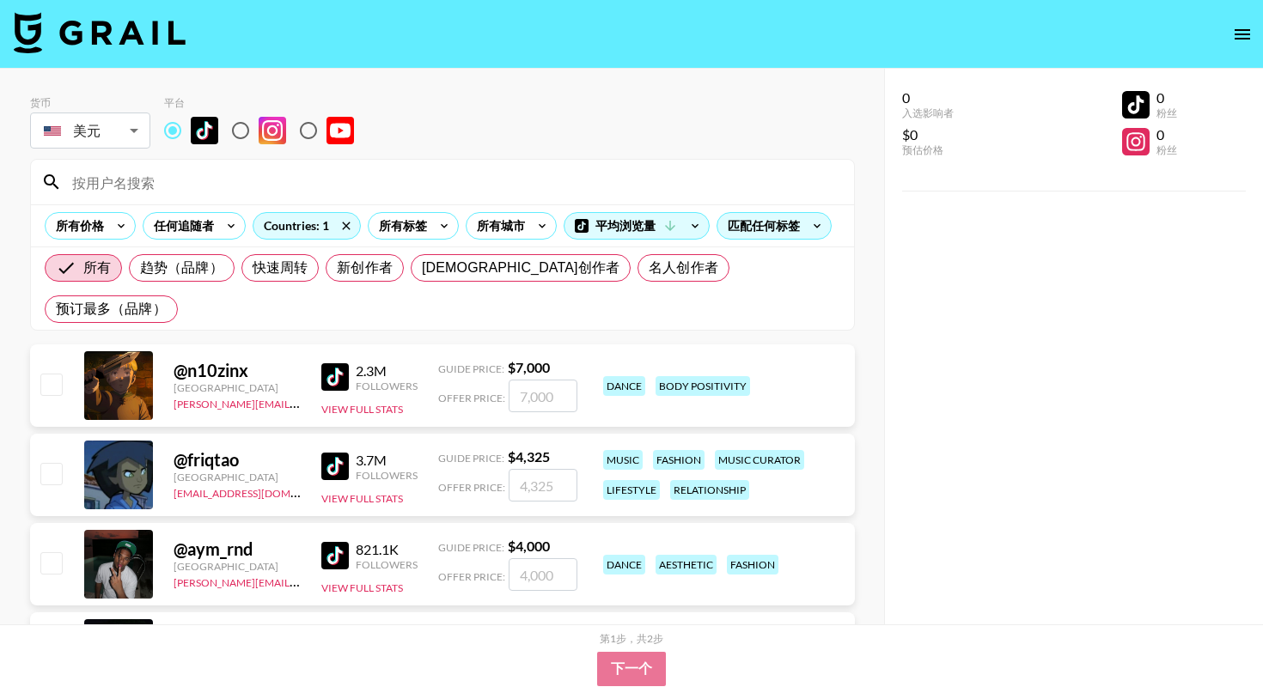
click at [469, 168] on div at bounding box center [442, 182] width 823 height 45
click at [405, 218] on div "所有标签" at bounding box center [400, 226] width 62 height 26
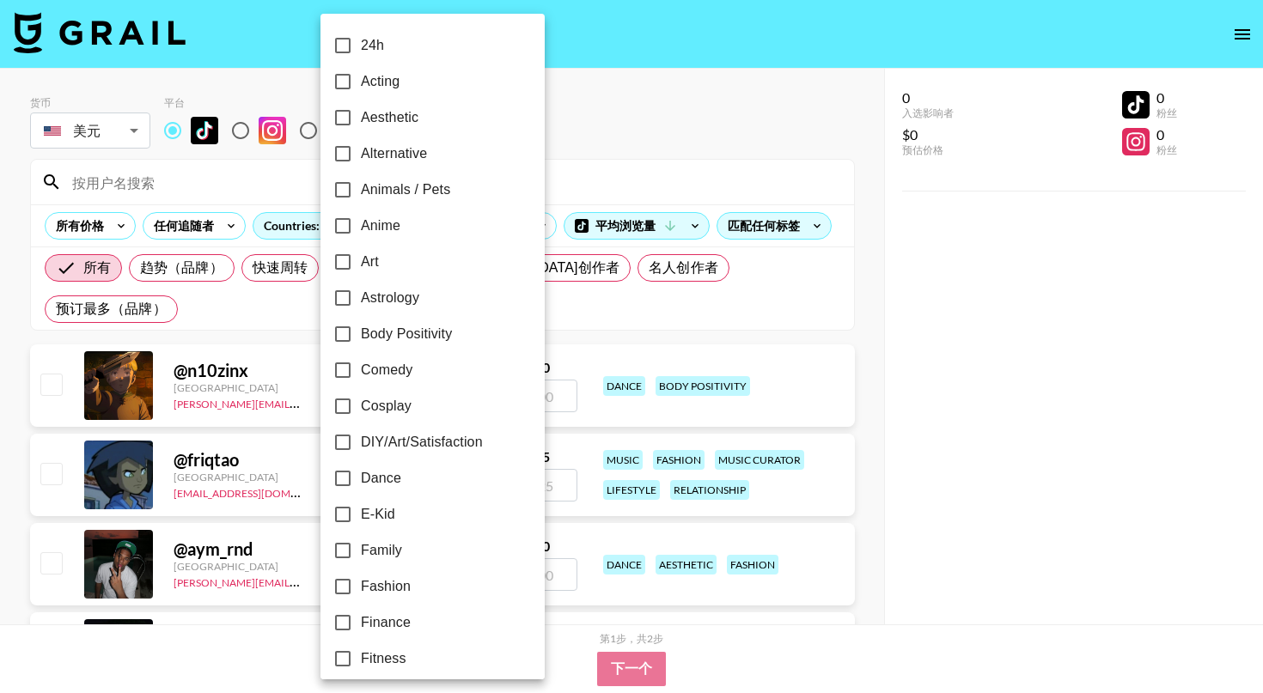
click at [564, 135] on div at bounding box center [631, 346] width 1263 height 693
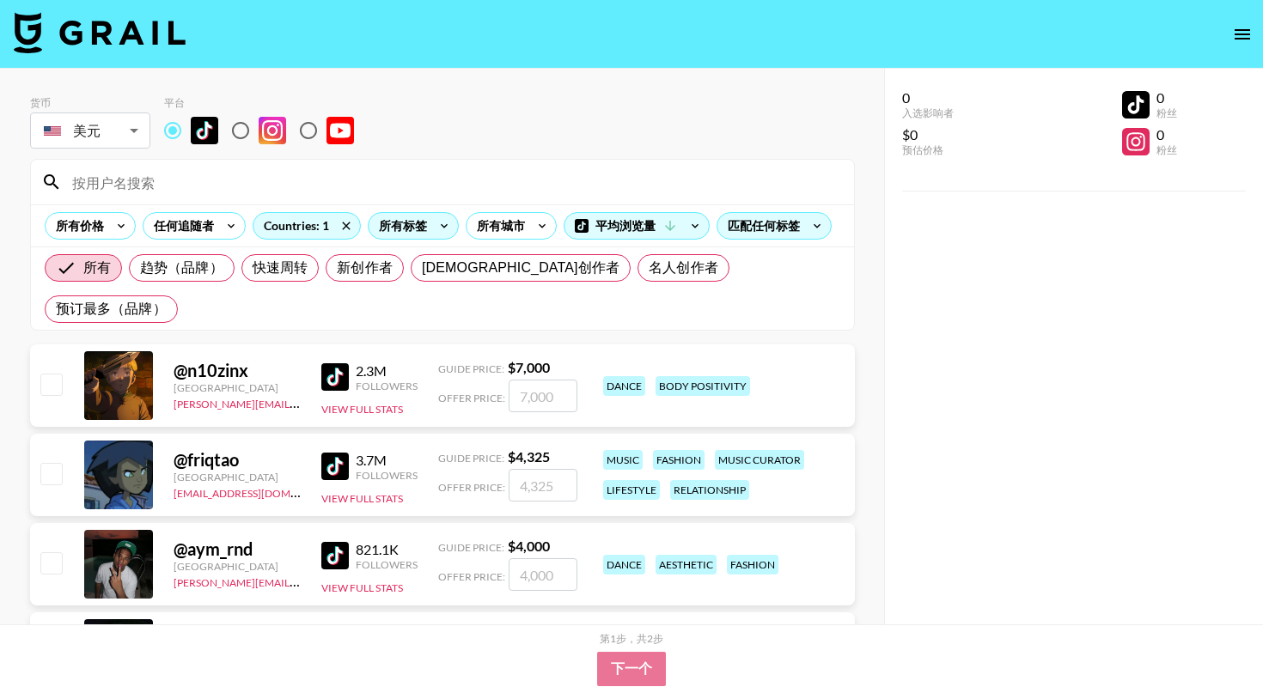
click at [441, 223] on icon at bounding box center [444, 226] width 27 height 26
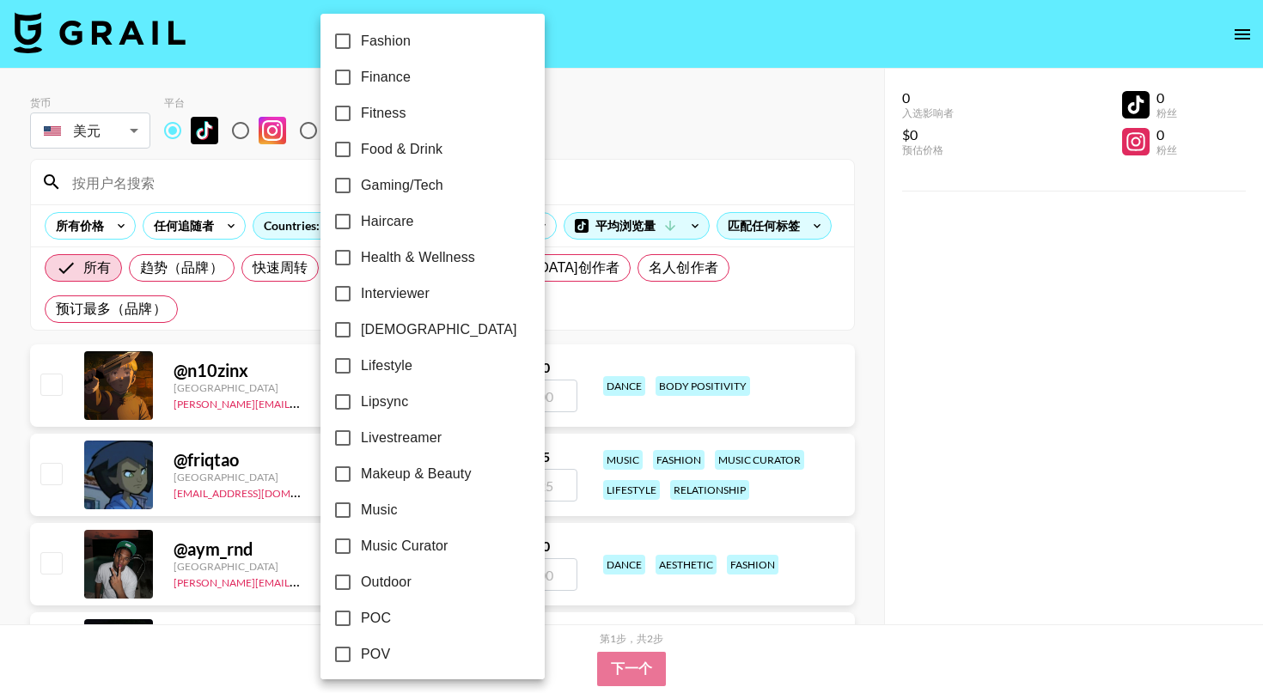
scroll to position [292, 0]
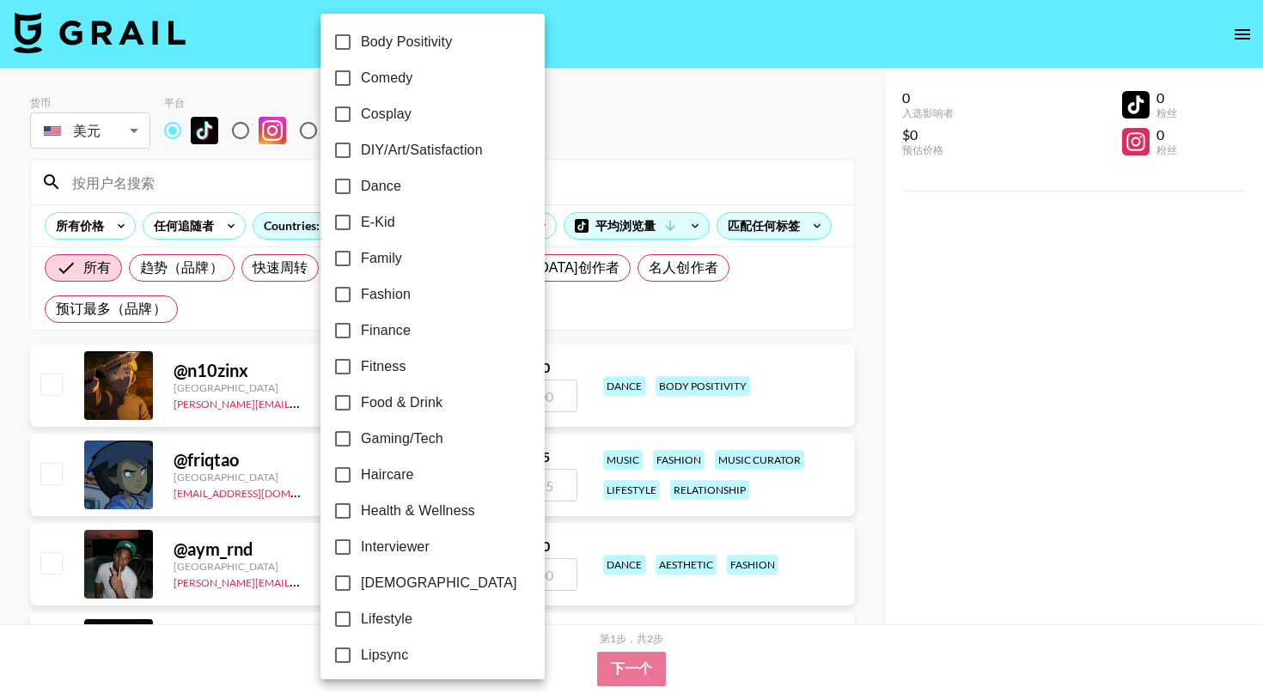
click at [631, 28] on div at bounding box center [631, 346] width 1263 height 693
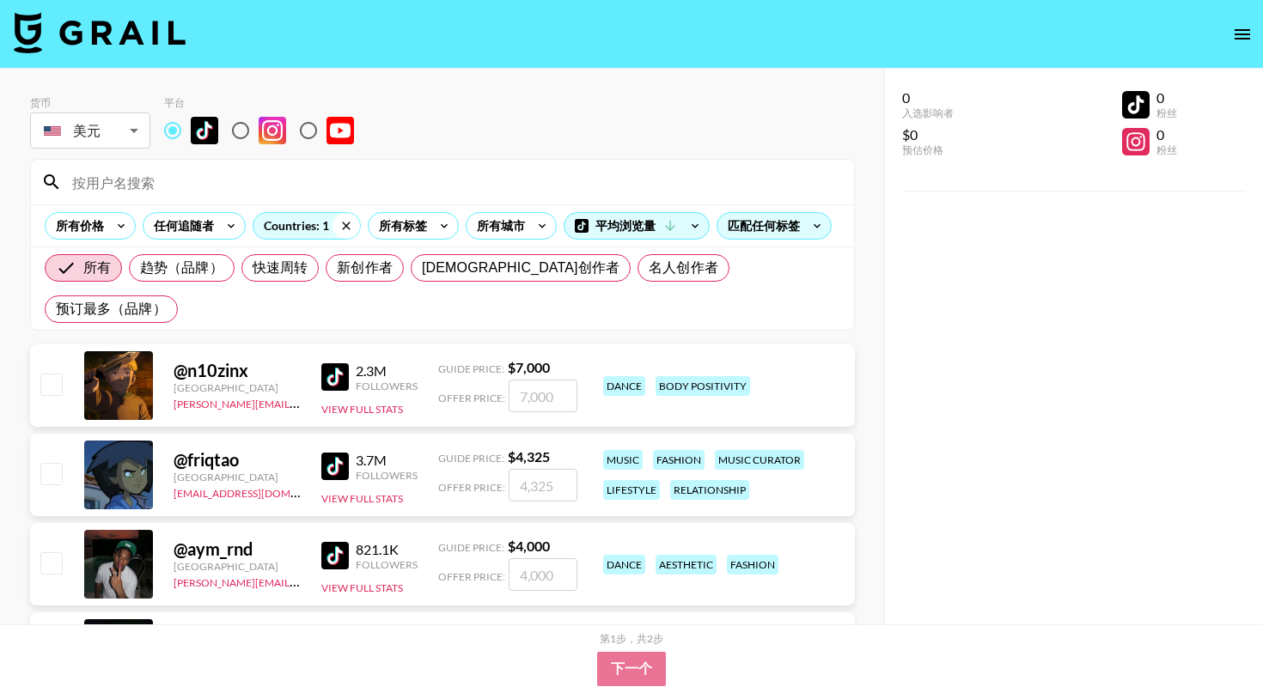
click at [346, 229] on icon at bounding box center [346, 226] width 27 height 26
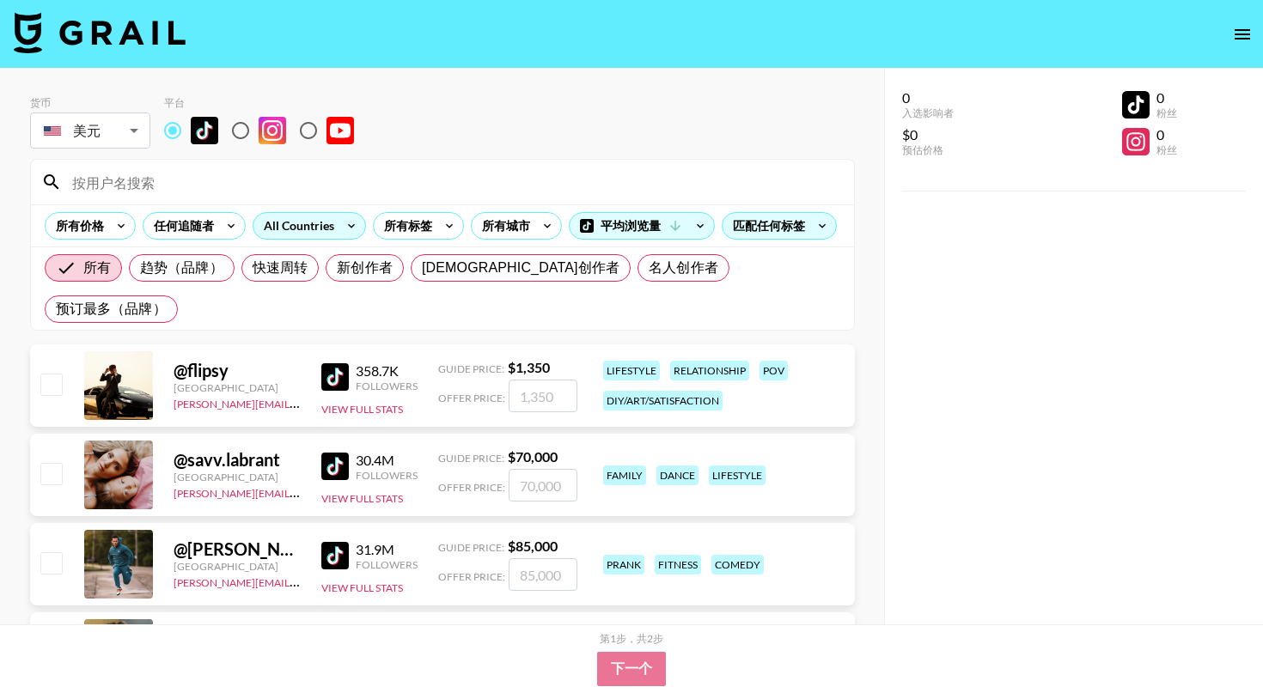
click at [418, 180] on input at bounding box center [453, 181] width 782 height 27
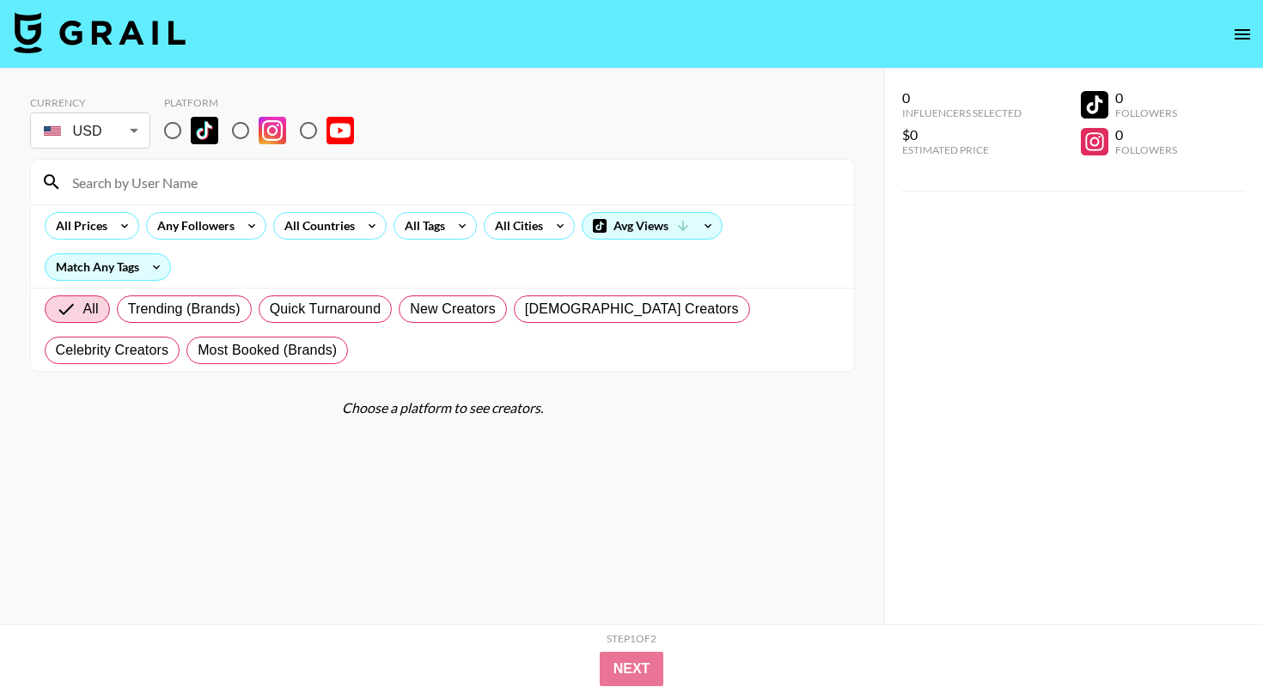
click at [176, 130] on input "radio" at bounding box center [173, 131] width 36 height 36
radio input "true"
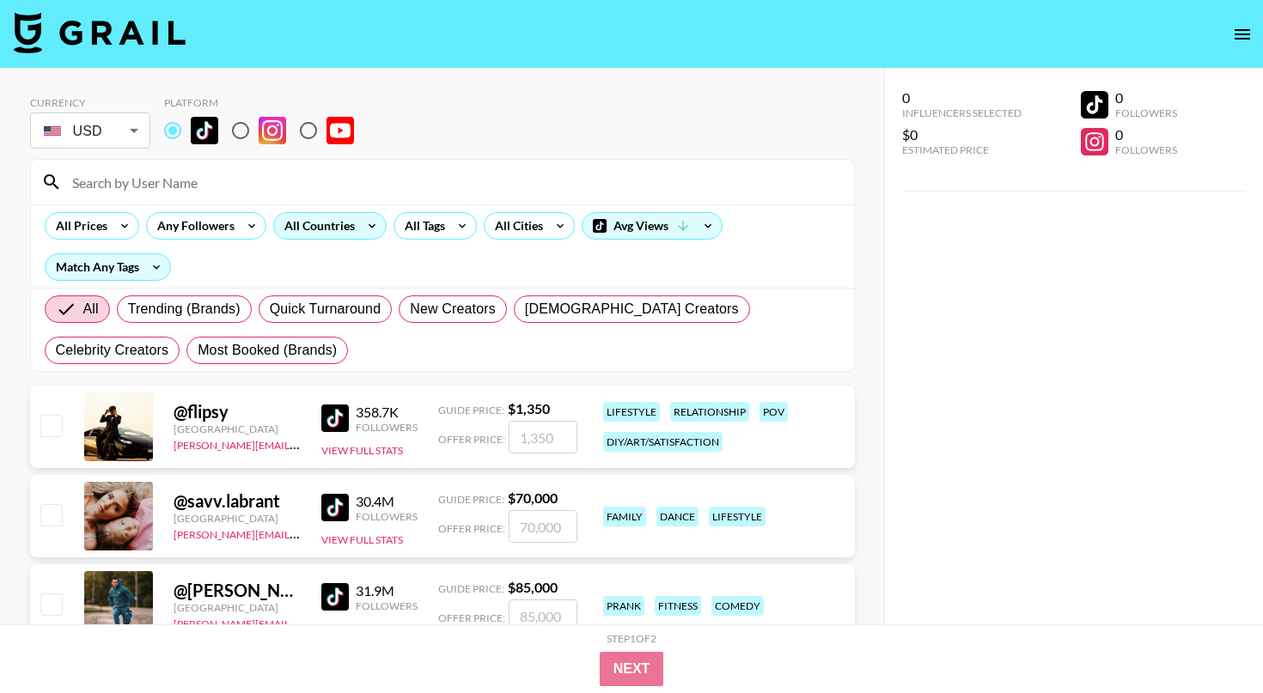
click at [327, 229] on div "All Countries" at bounding box center [316, 226] width 84 height 26
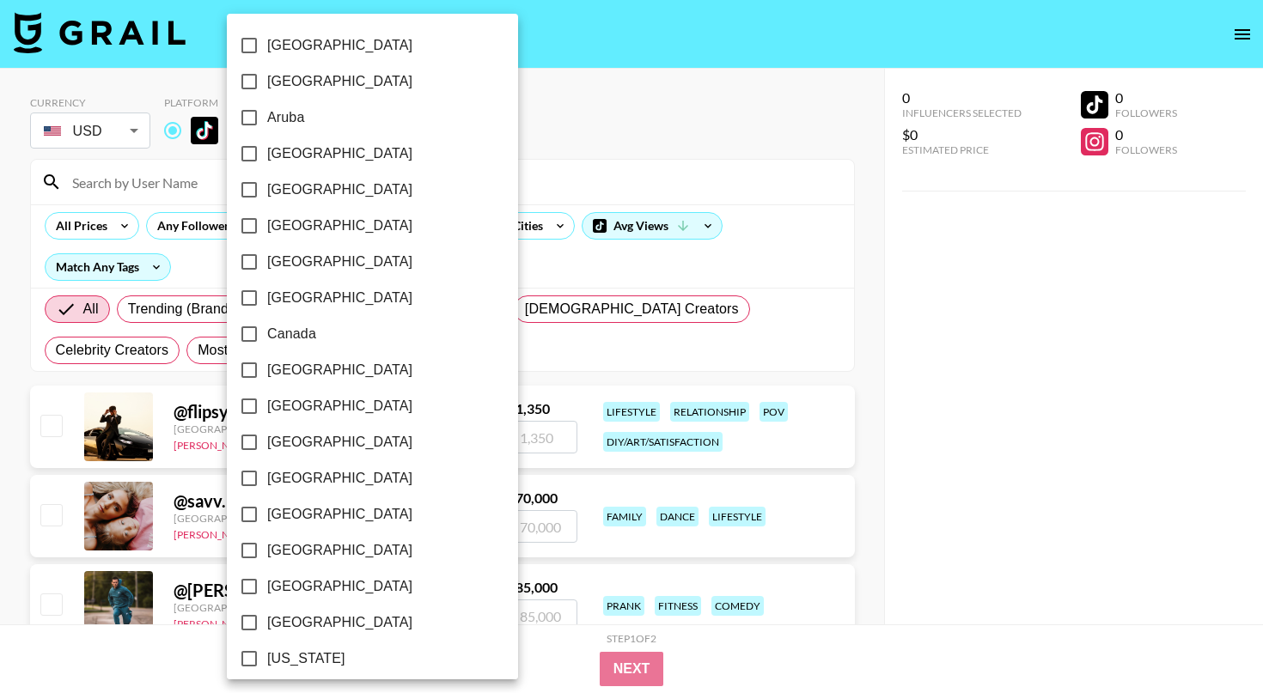
click at [563, 102] on div at bounding box center [631, 346] width 1263 height 693
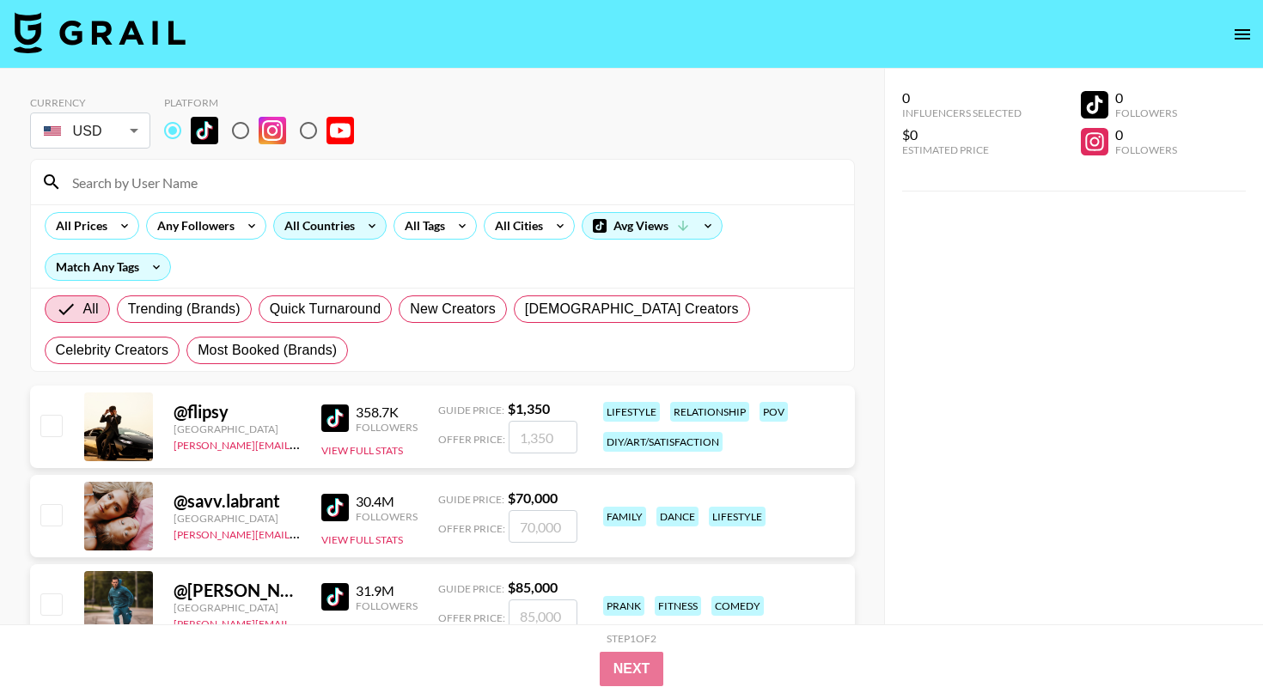
click at [333, 232] on div "All Countries" at bounding box center [316, 226] width 84 height 26
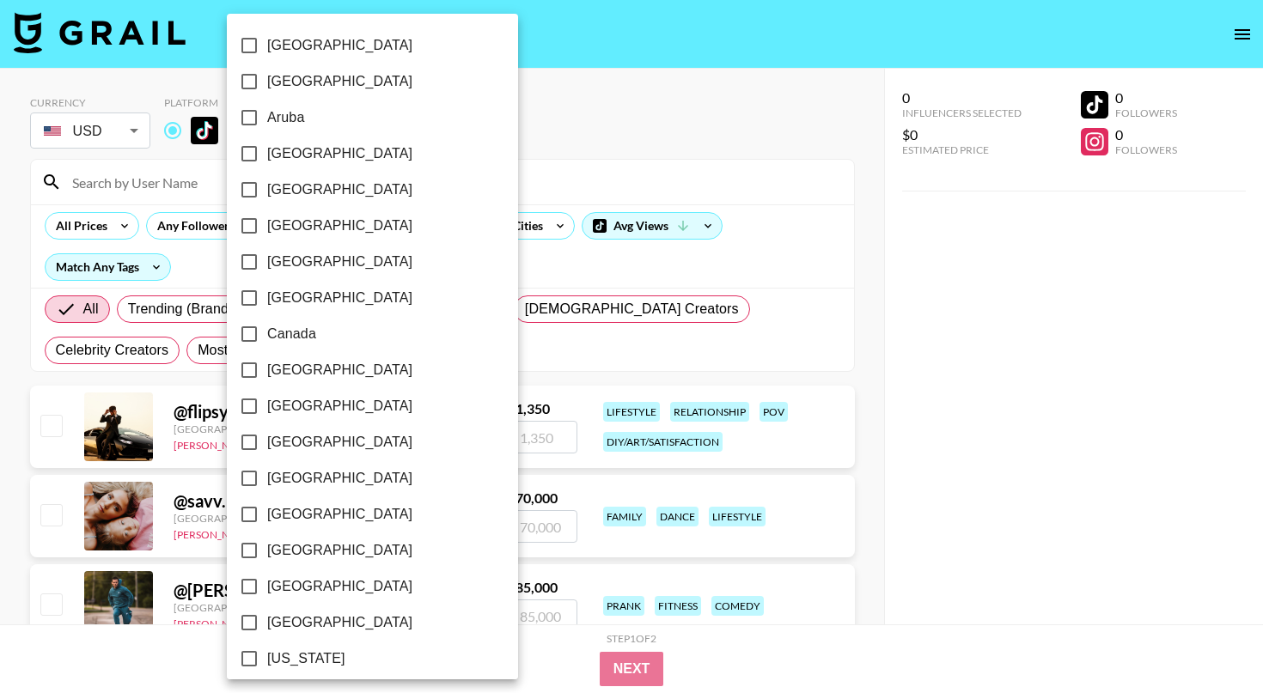
scroll to position [34, 0]
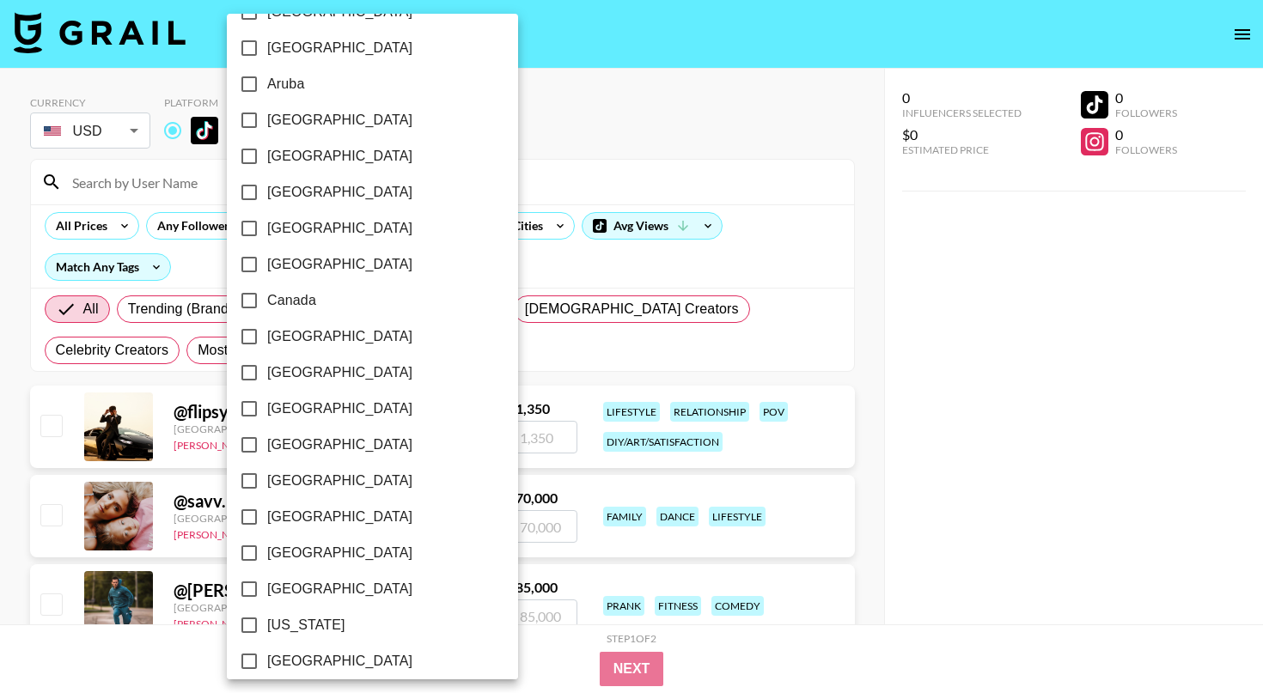
click at [252, 583] on input "France" at bounding box center [249, 589] width 36 height 36
checkbox input "true"
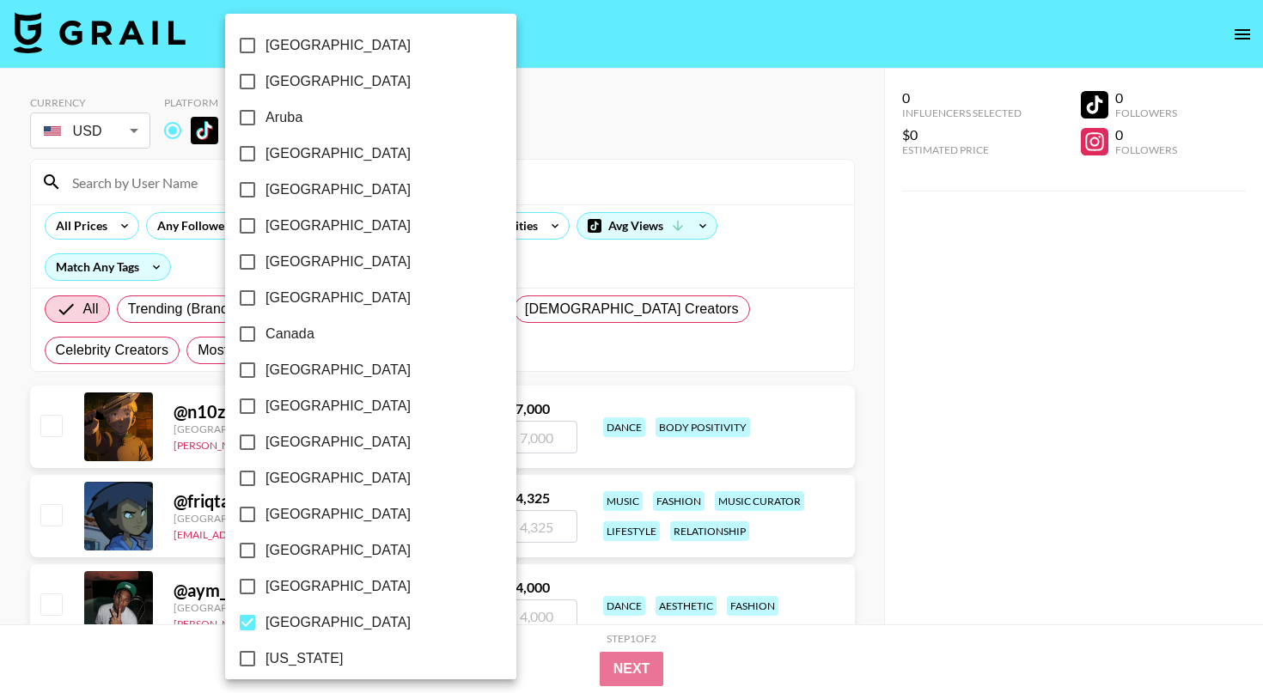
scroll to position [0, 0]
click at [451, 330] on div at bounding box center [631, 346] width 1263 height 693
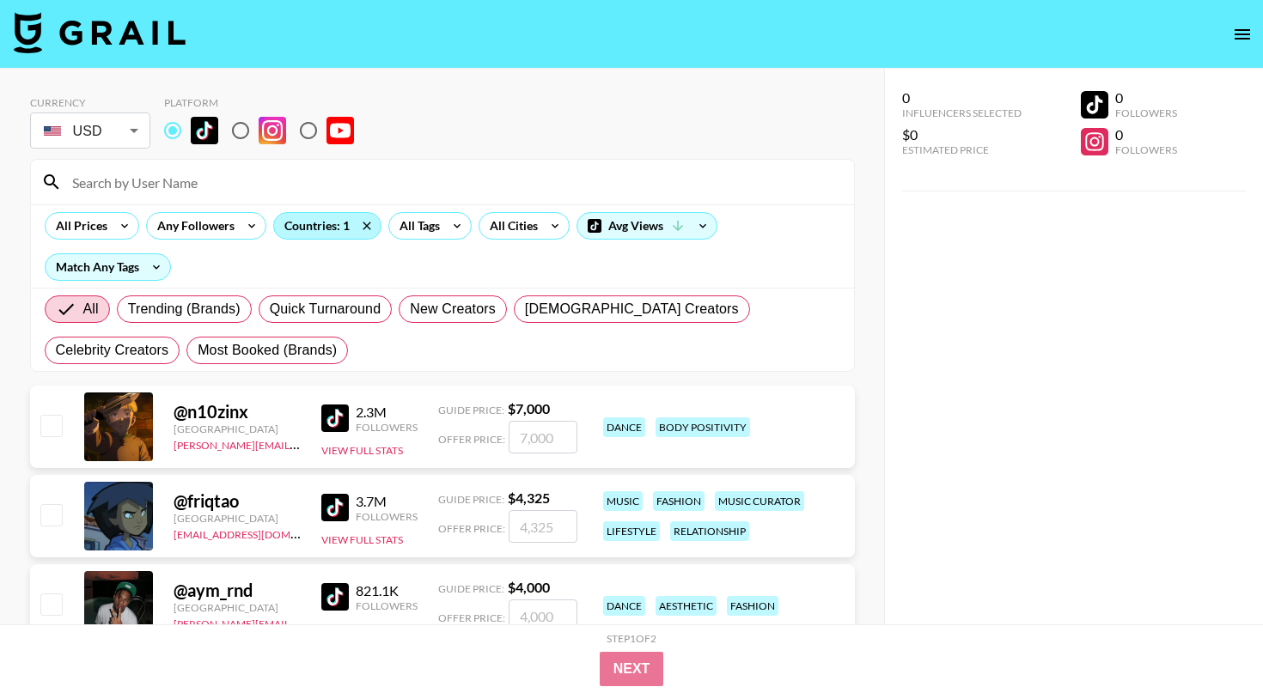
click at [318, 222] on div "Countries: 1" at bounding box center [327, 226] width 107 height 26
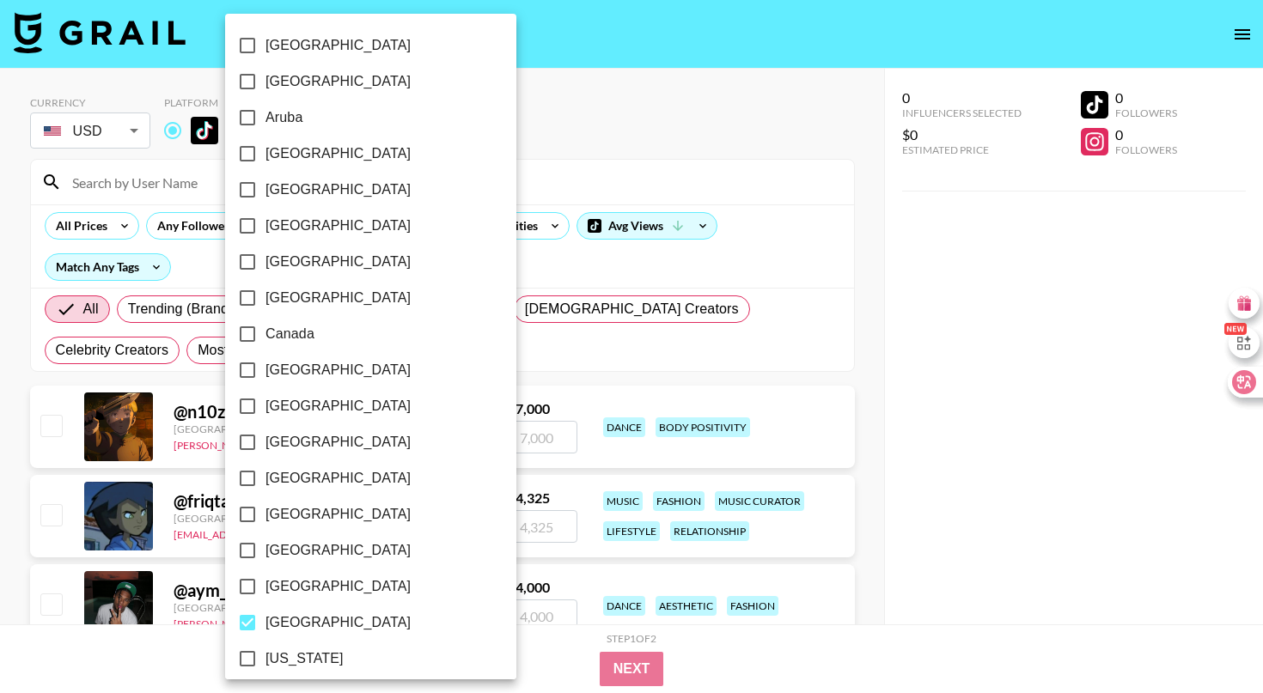
click at [525, 121] on div at bounding box center [631, 346] width 1263 height 693
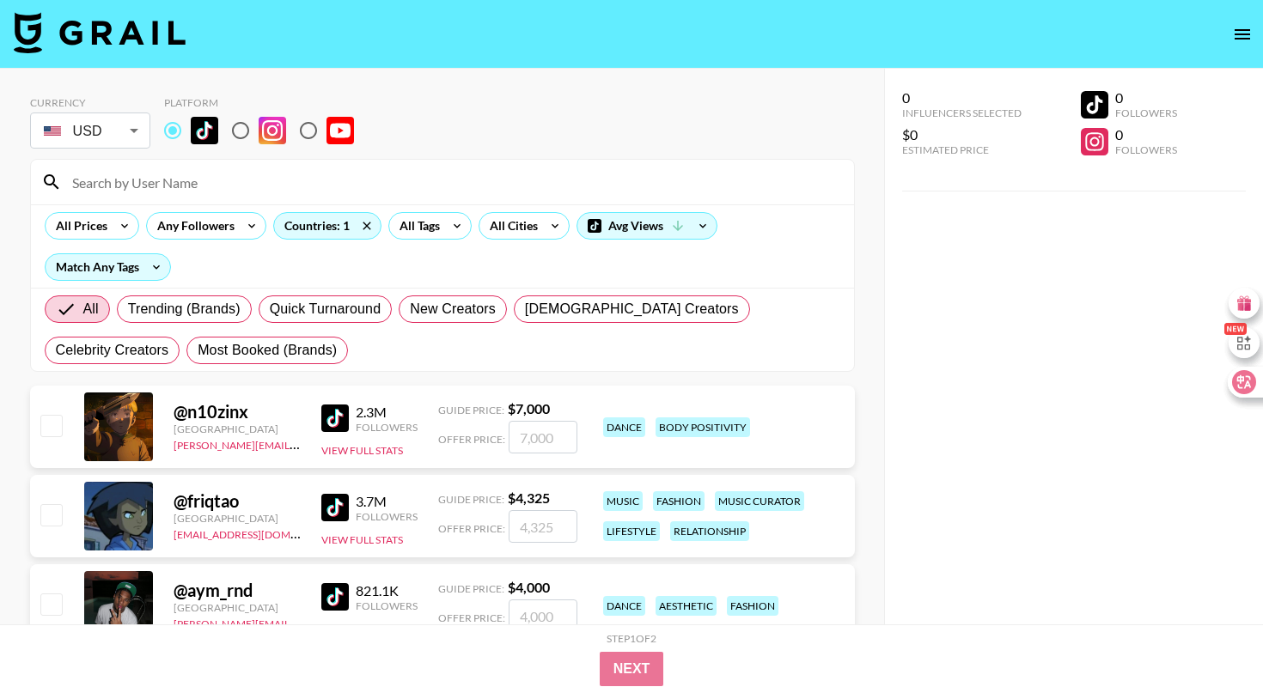
click at [779, 157] on section "Currency USD USD ​ Platform All Prices Any Followers Countries: 1 All Tags All …" at bounding box center [442, 227] width 825 height 290
click at [541, 137] on div "Currency USD USD ​ Platform" at bounding box center [442, 124] width 825 height 56
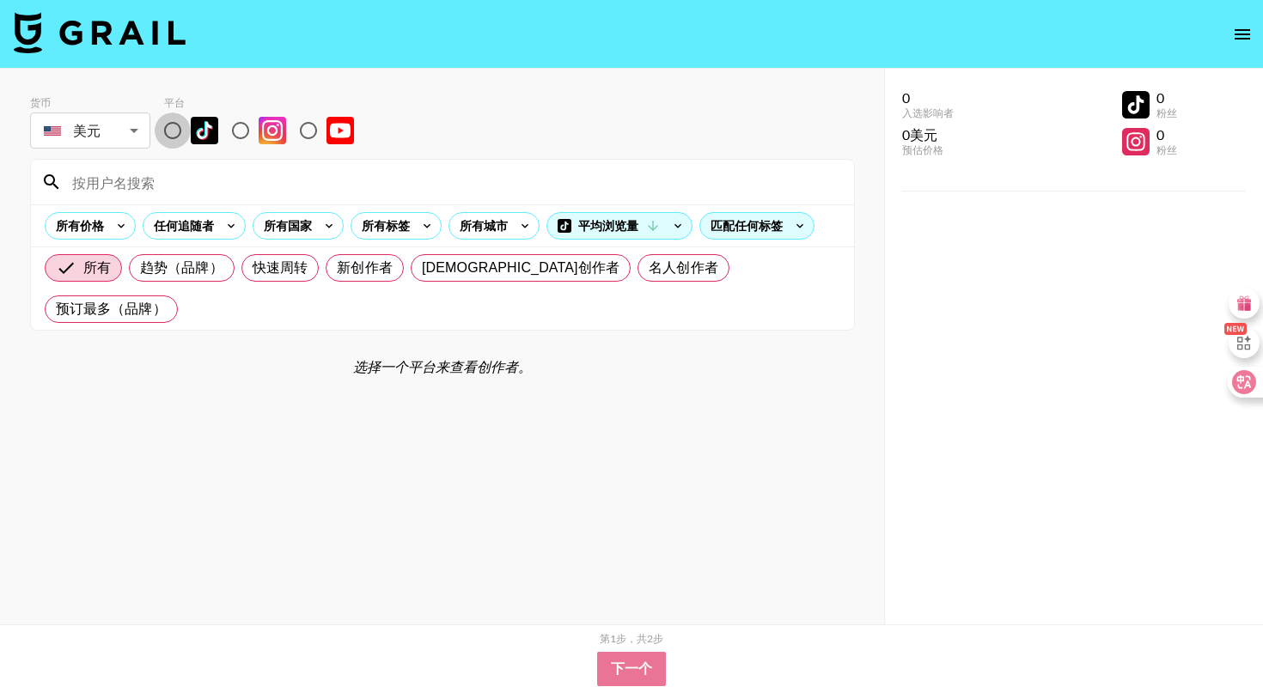
click at [172, 134] on input "radio" at bounding box center [173, 131] width 36 height 36
radio input "true"
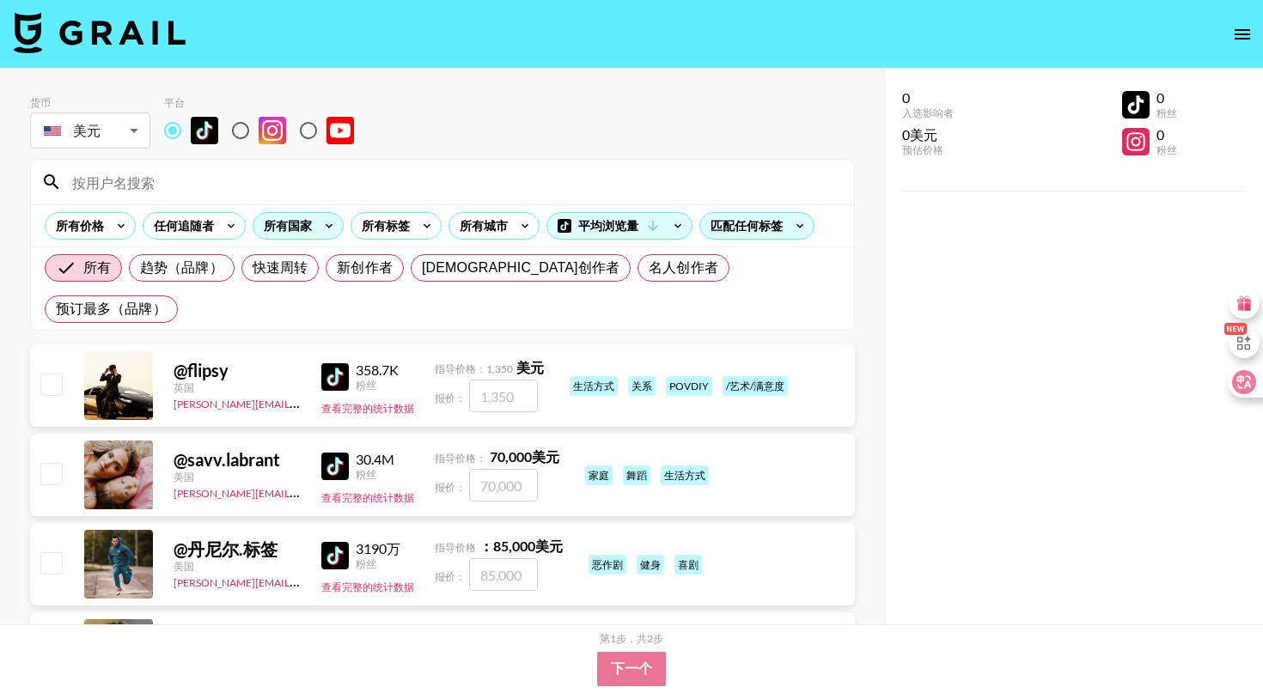
click at [318, 226] on icon at bounding box center [328, 226] width 27 height 26
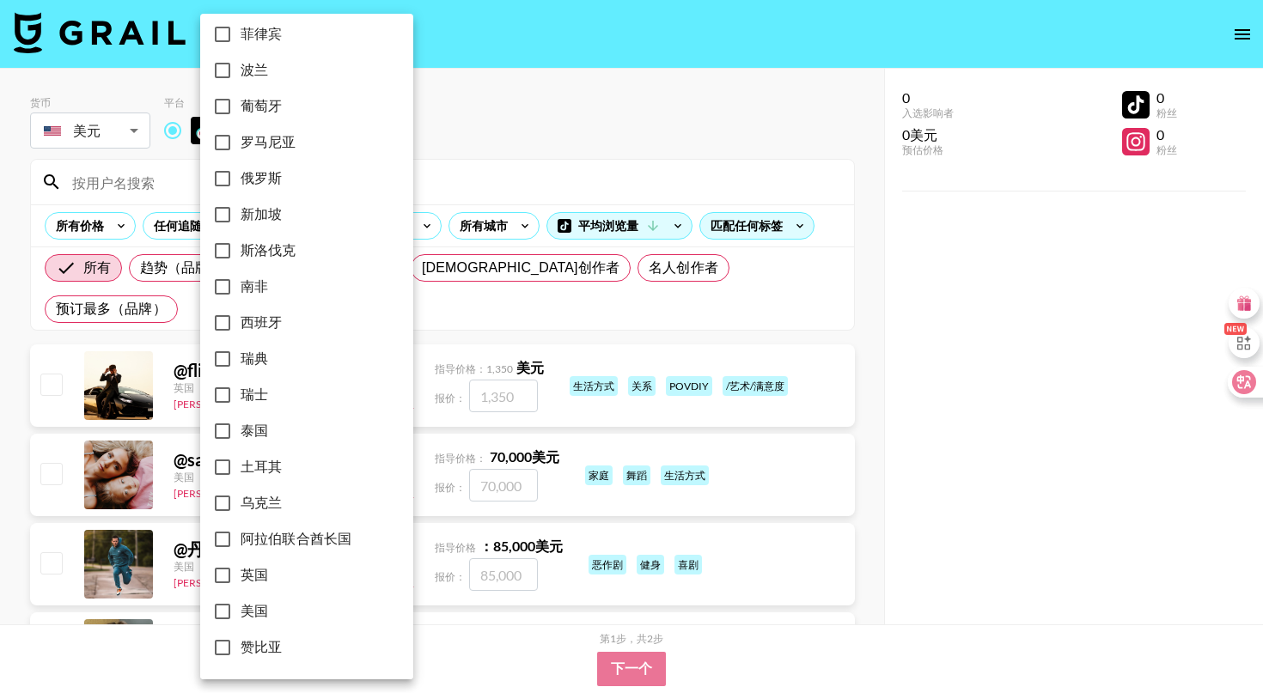
scroll to position [1311, 0]
click at [223, 613] on input "美国" at bounding box center [223, 612] width 36 height 36
checkbox input "true"
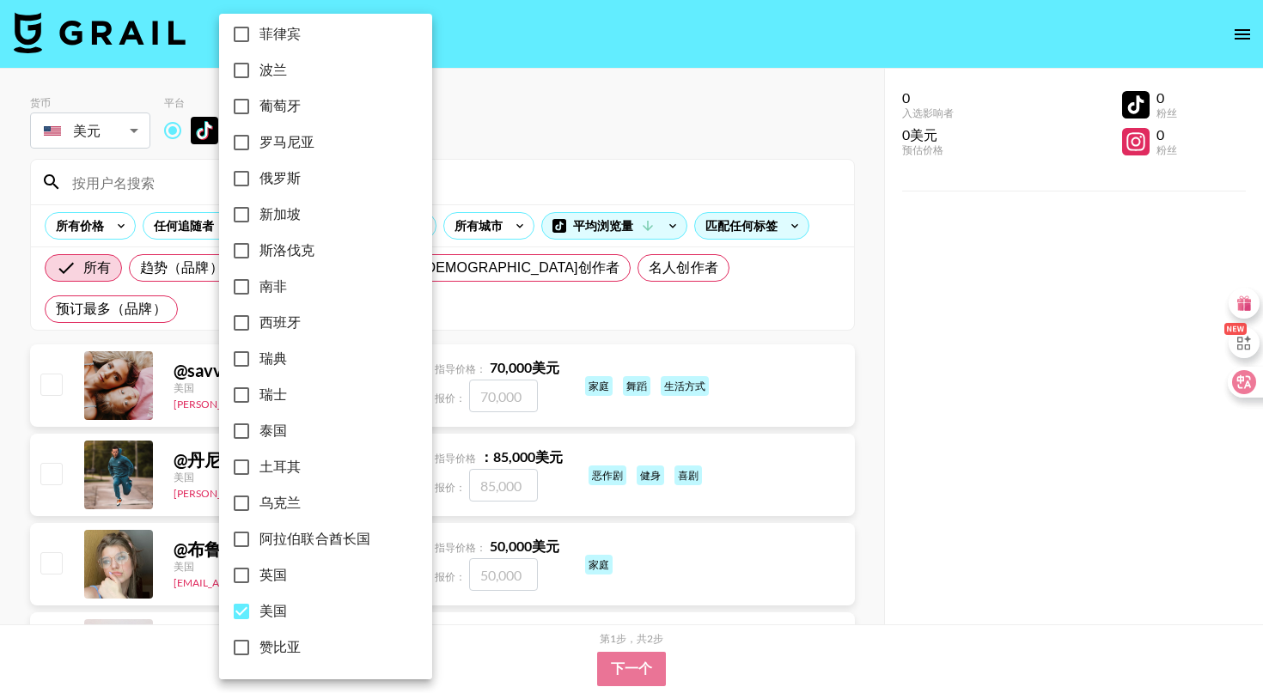
click at [245, 578] on input "英国" at bounding box center [241, 576] width 36 height 36
checkbox input "true"
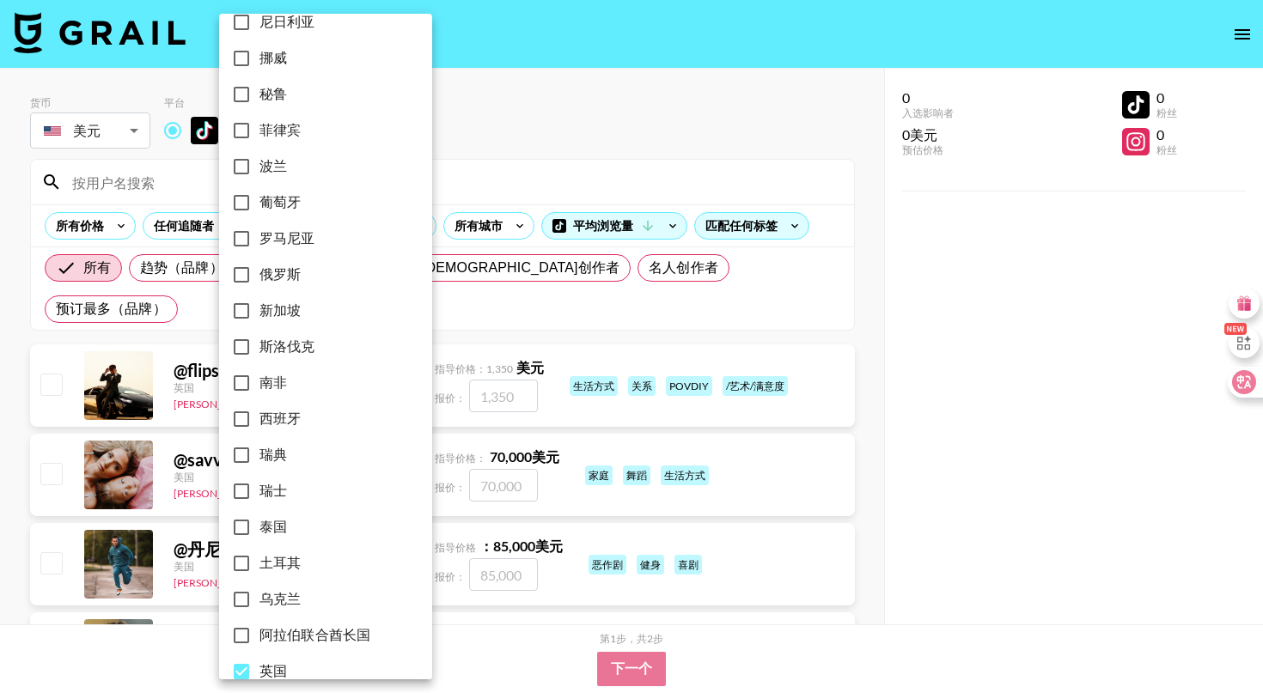
scroll to position [1207, 0]
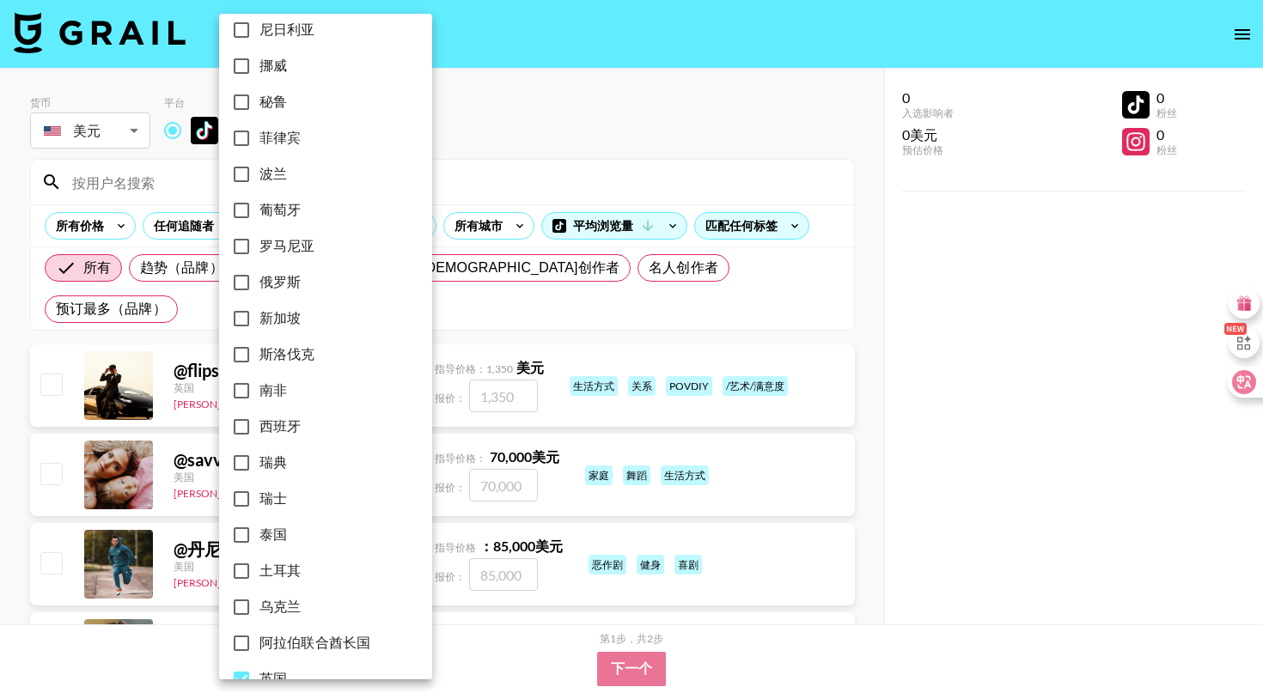
click at [241, 424] on input "西班牙" at bounding box center [241, 427] width 36 height 36
checkbox input "true"
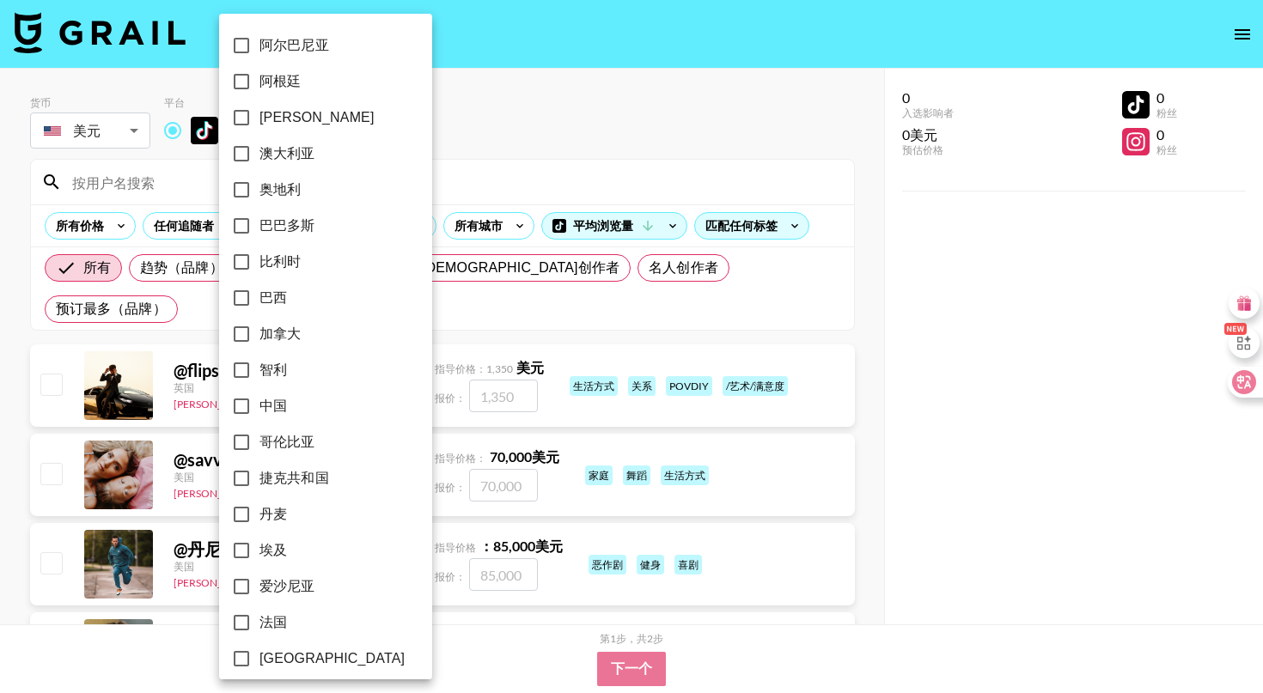
scroll to position [0, 0]
click at [243, 626] on input "法国" at bounding box center [241, 623] width 36 height 36
checkbox input "true"
click at [499, 180] on div at bounding box center [631, 346] width 1263 height 693
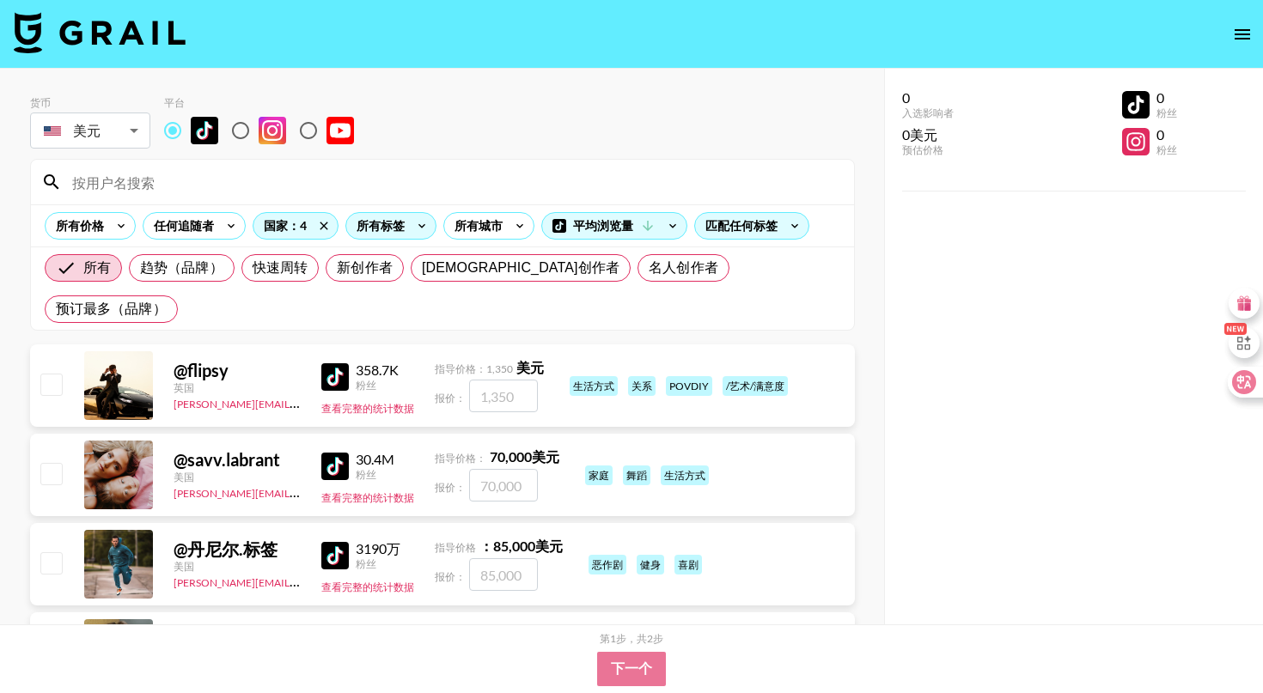
click at [400, 228] on div "所有标签" at bounding box center [377, 226] width 62 height 26
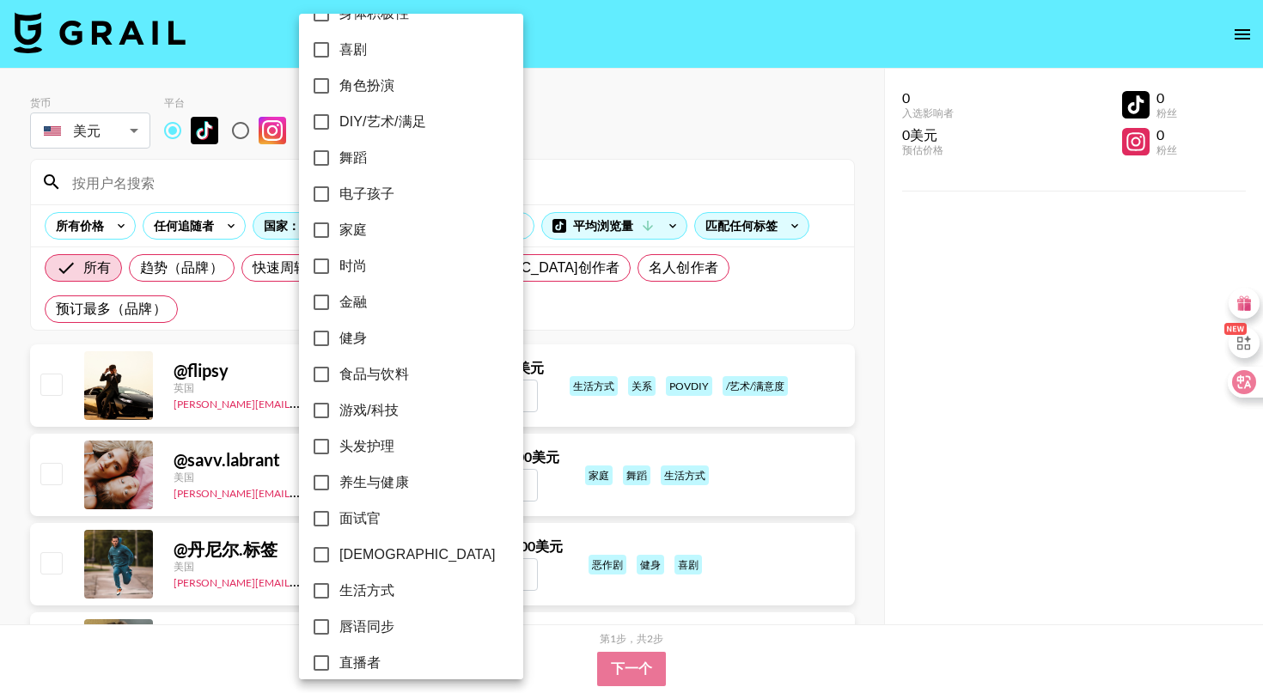
scroll to position [275, 0]
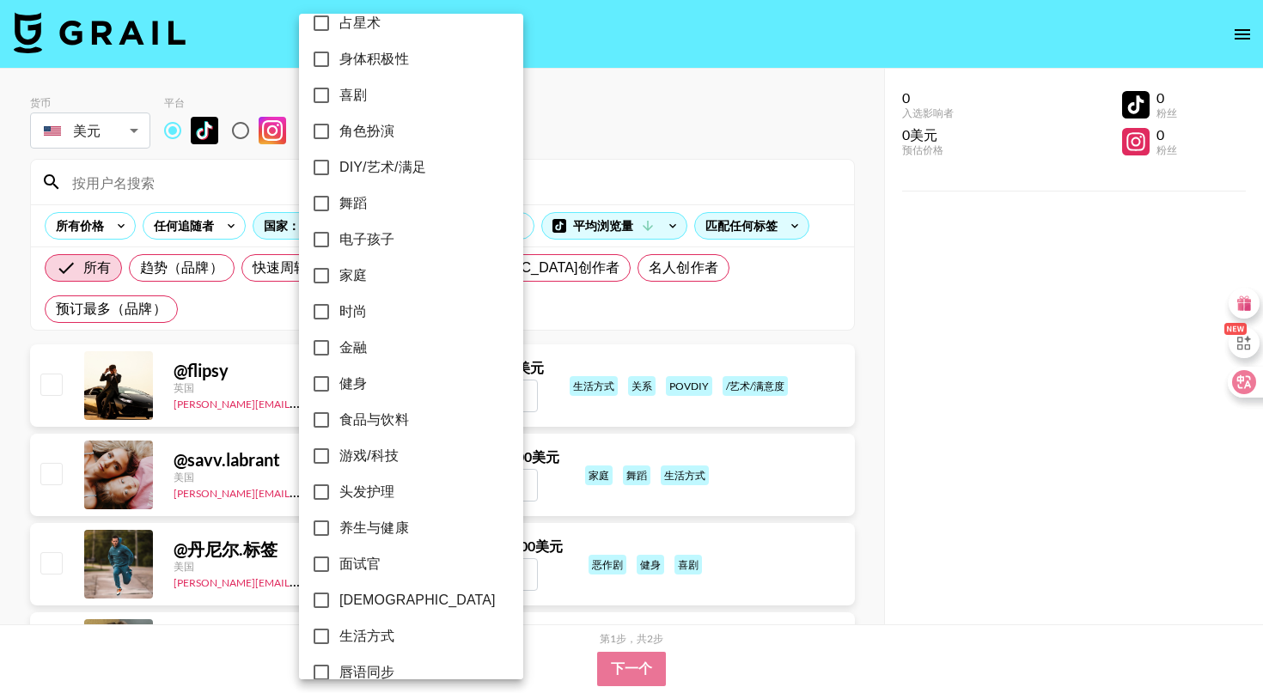
click at [500, 148] on div at bounding box center [631, 346] width 1263 height 693
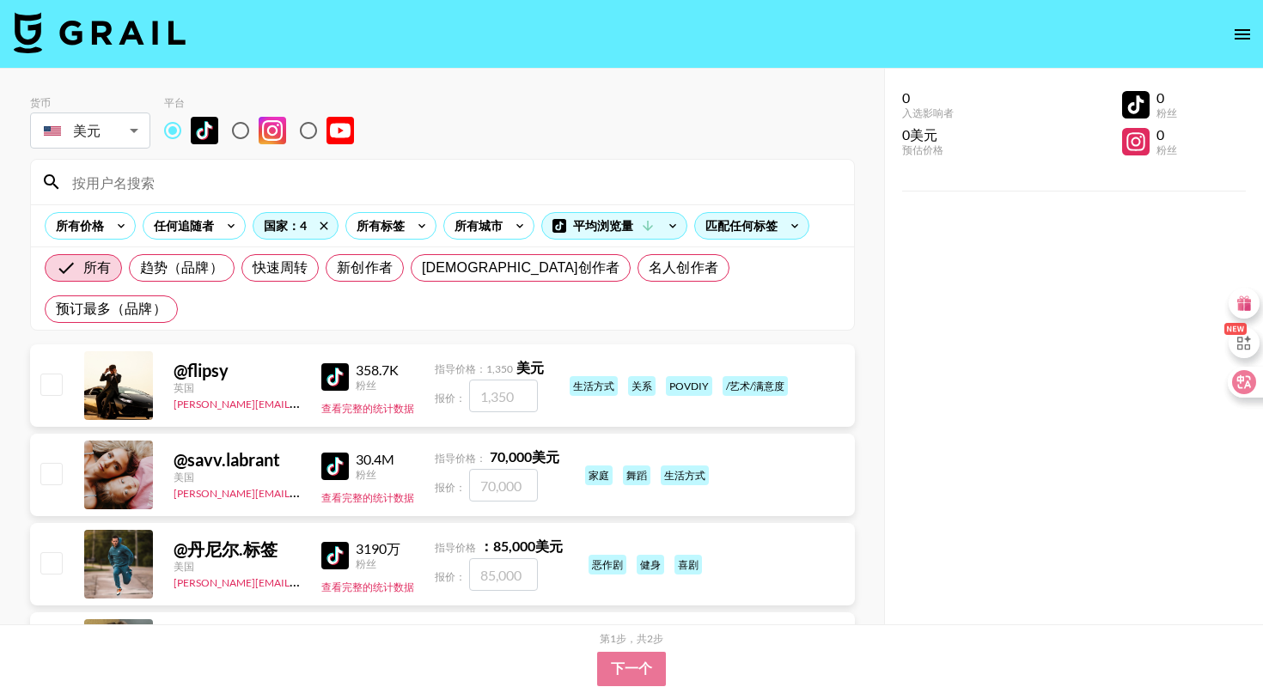
scroll to position [0, 0]
click at [335, 364] on img at bounding box center [334, 377] width 27 height 27
